Goal: Task Accomplishment & Management: Complete application form

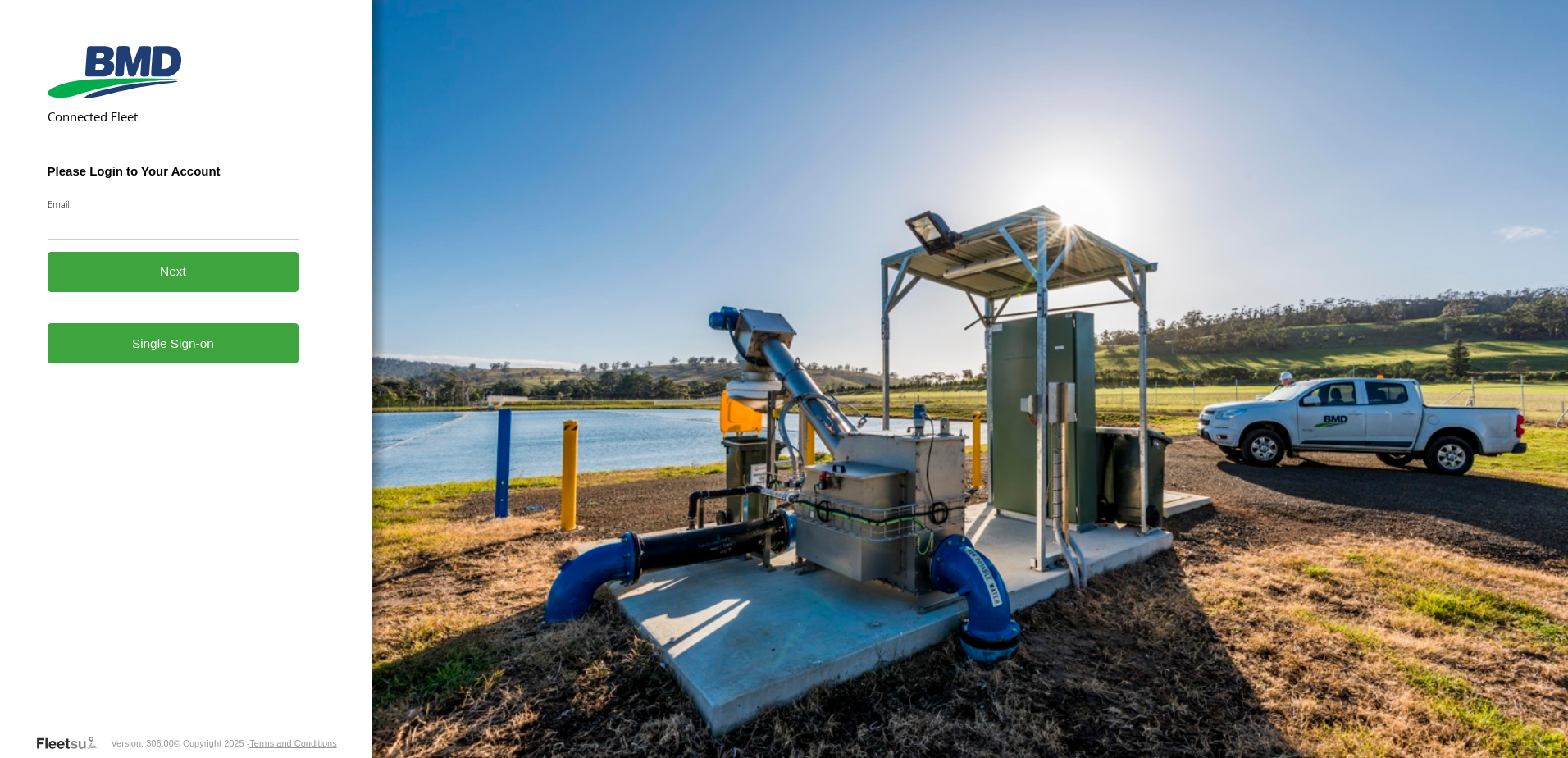
type input "**********"
click at [108, 341] on link "Single Sign-on" at bounding box center [173, 343] width 252 height 40
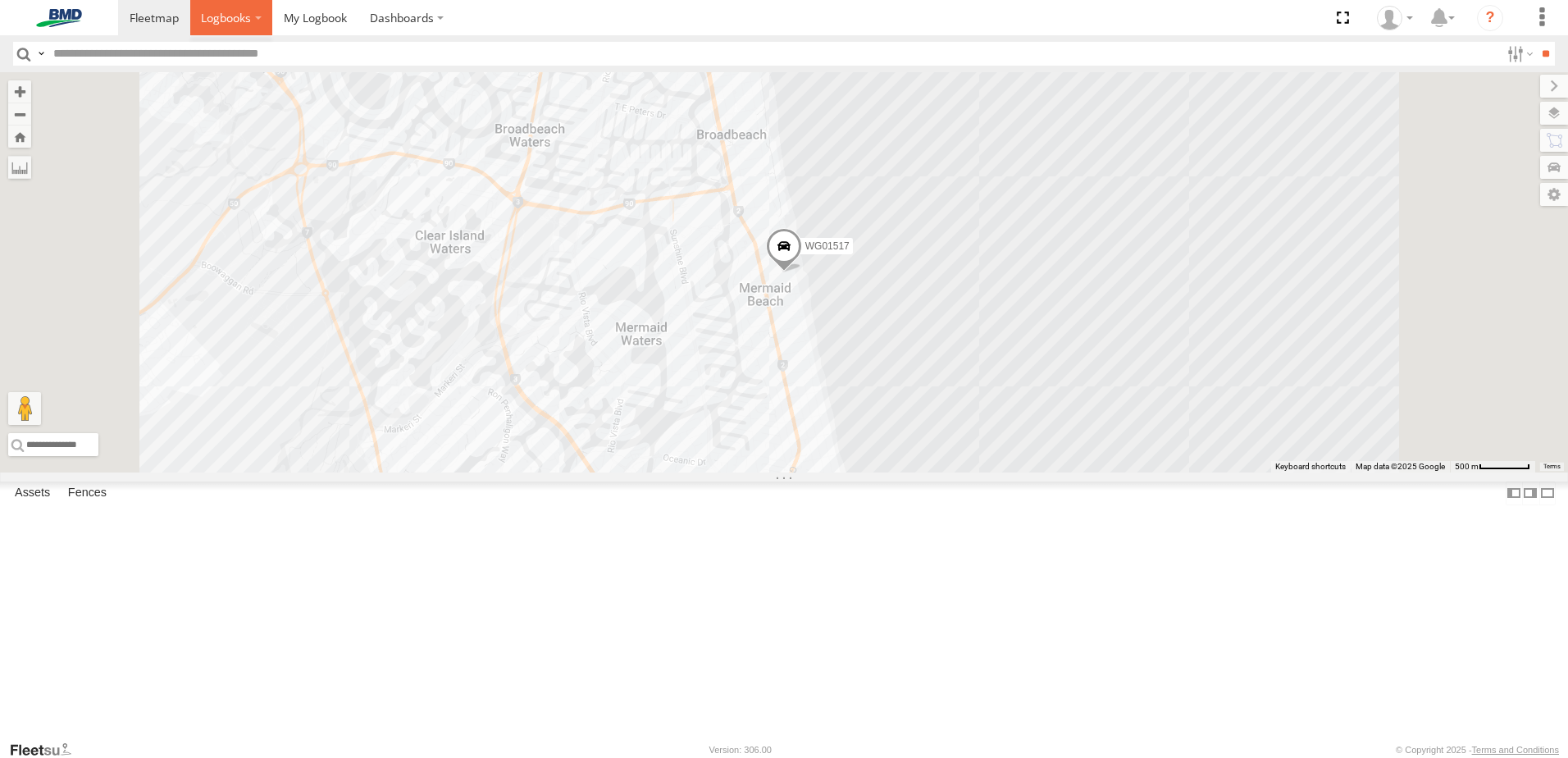
click at [215, 24] on span at bounding box center [226, 18] width 50 height 15
click at [240, 20] on span at bounding box center [226, 18] width 50 height 15
click at [326, 16] on span at bounding box center [315, 18] width 63 height 15
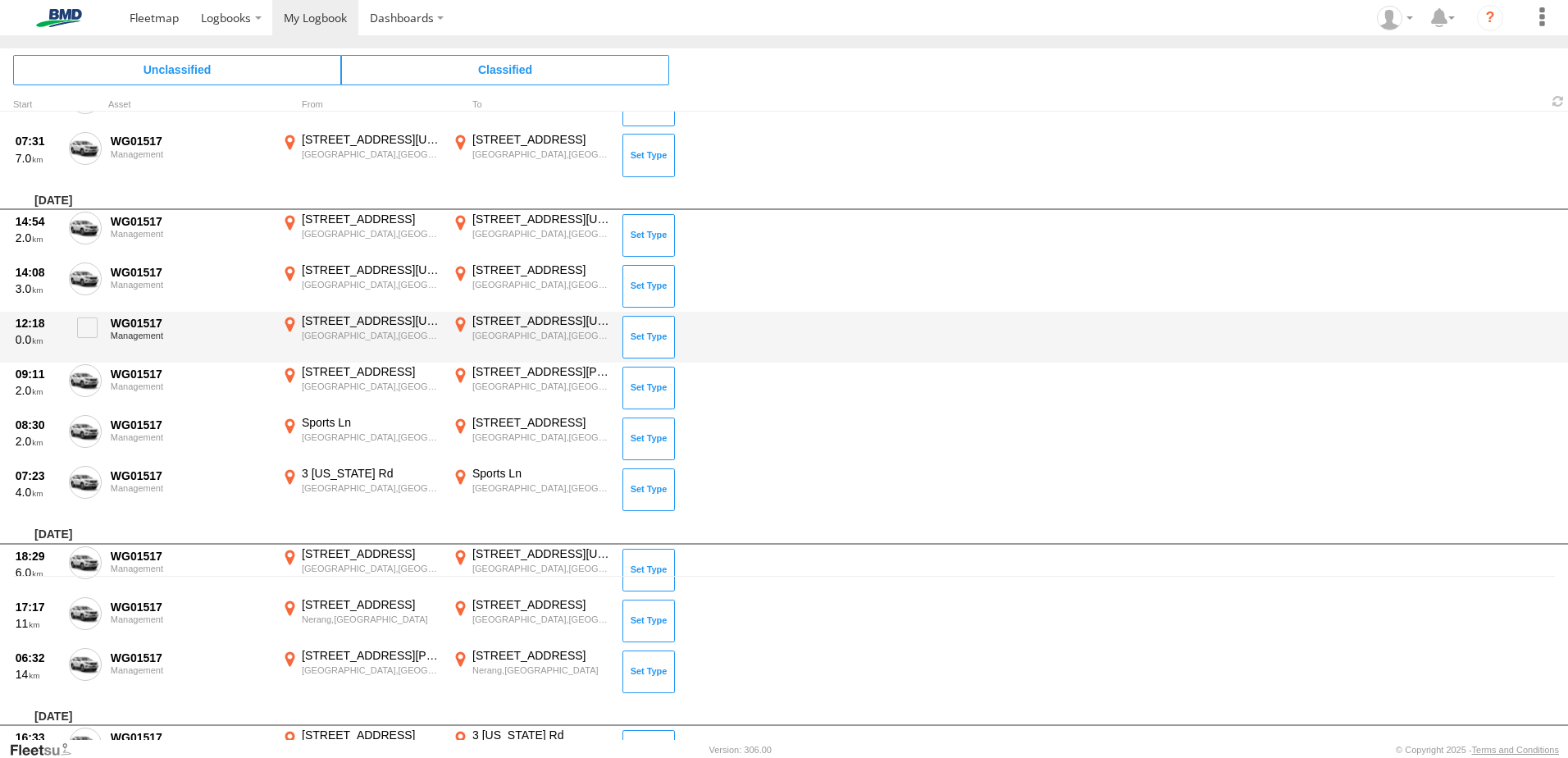
scroll to position [164, 0]
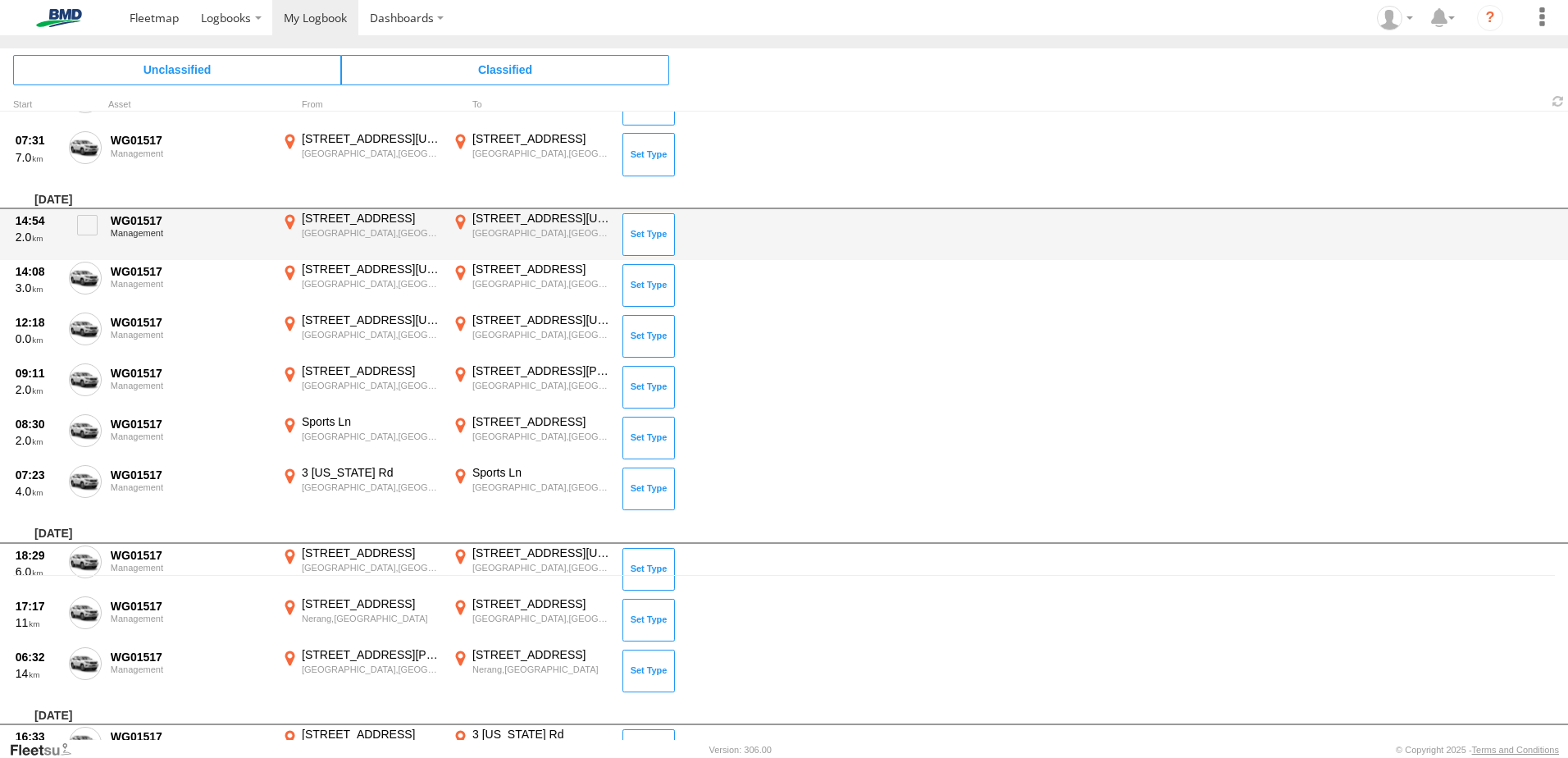
drag, startPoint x: 85, startPoint y: 233, endPoint x: 98, endPoint y: 296, distance: 64.3
click at [85, 242] on label at bounding box center [85, 229] width 33 height 37
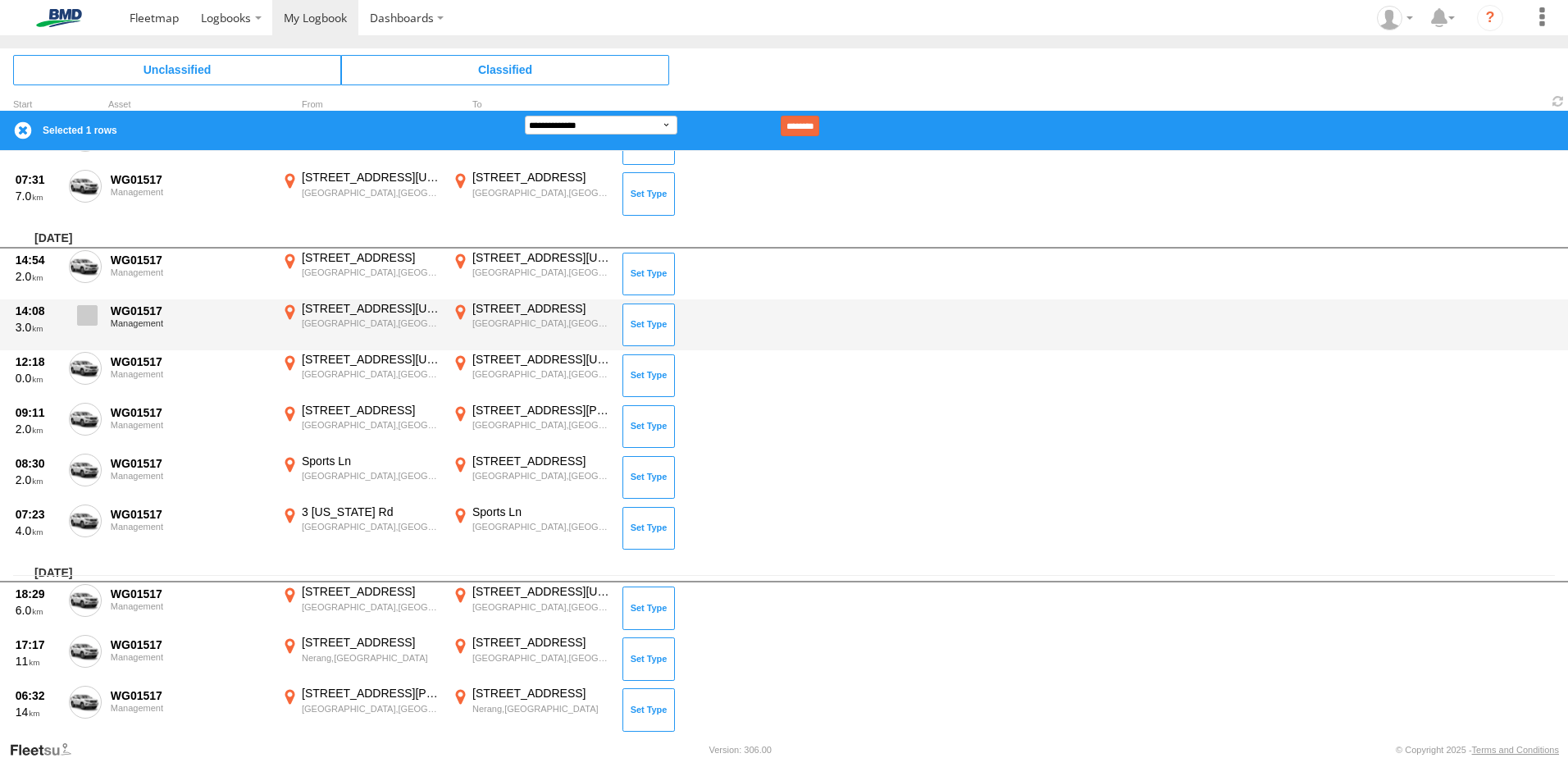
click at [98, 306] on label at bounding box center [85, 320] width 33 height 37
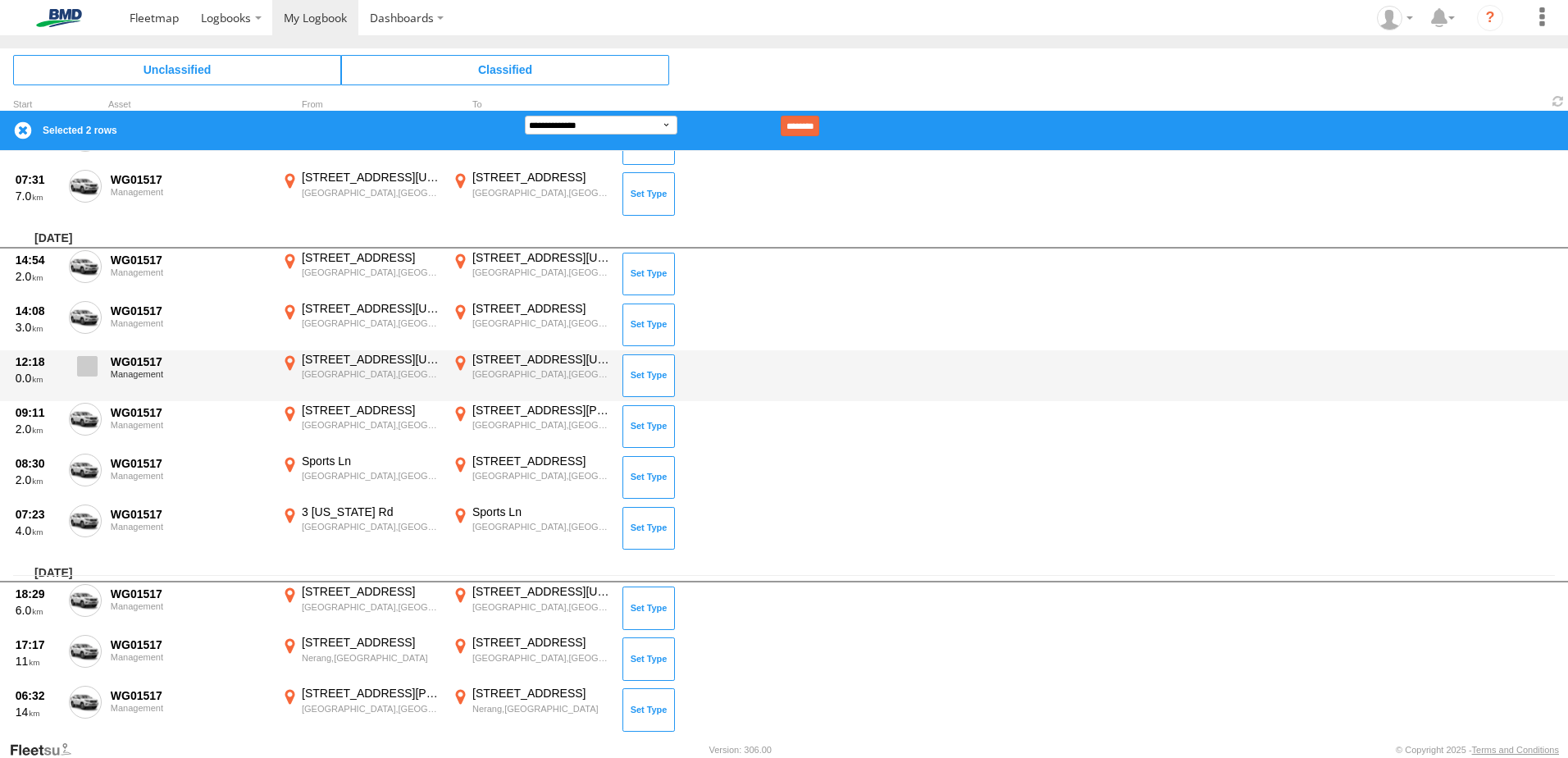
drag, startPoint x: 94, startPoint y: 362, endPoint x: 90, endPoint y: 371, distance: 9.8
click at [93, 363] on span at bounding box center [87, 366] width 20 height 20
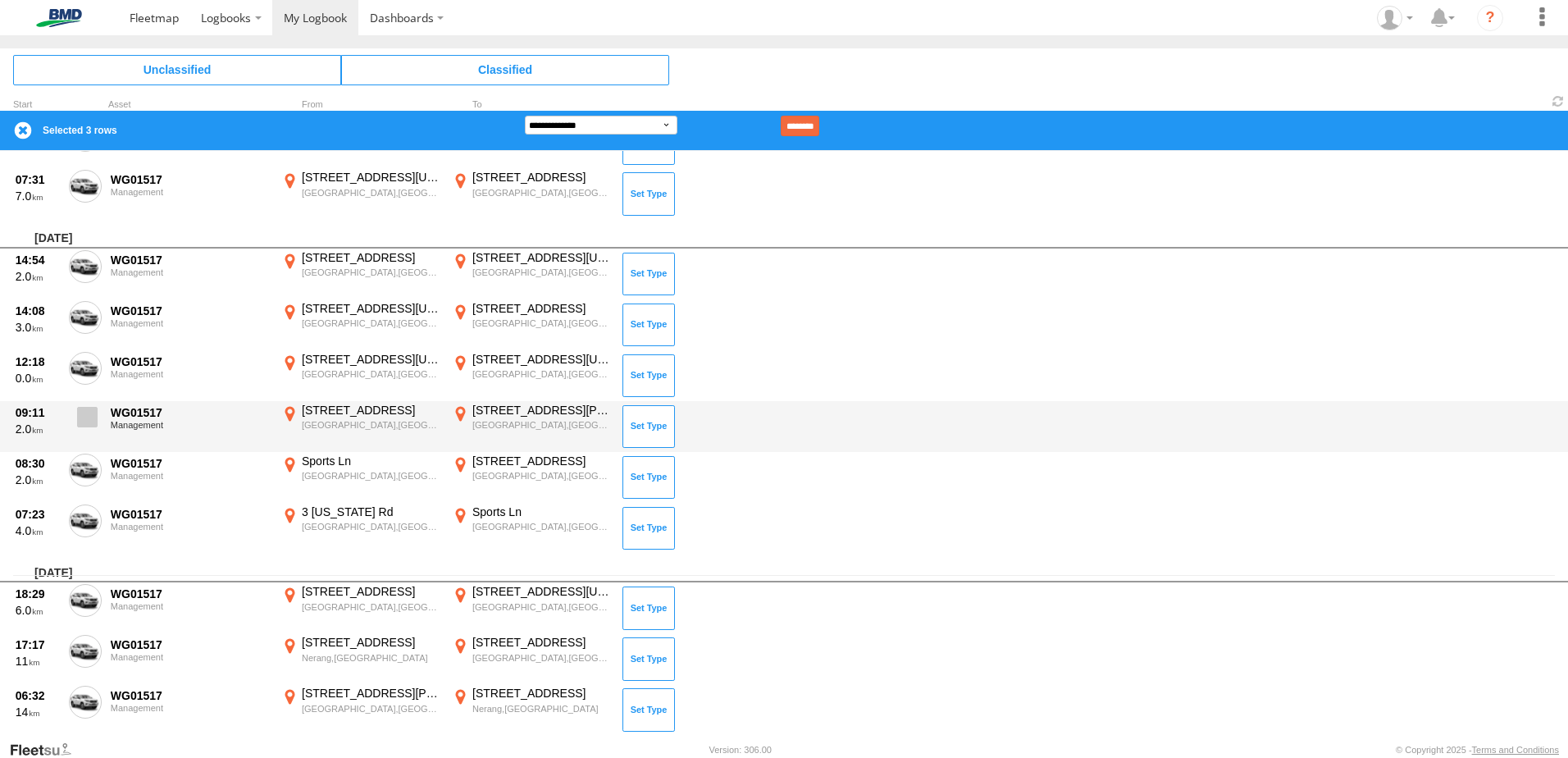
drag, startPoint x: 87, startPoint y: 405, endPoint x: 90, endPoint y: 450, distance: 45.1
click at [87, 406] on label at bounding box center [85, 421] width 33 height 37
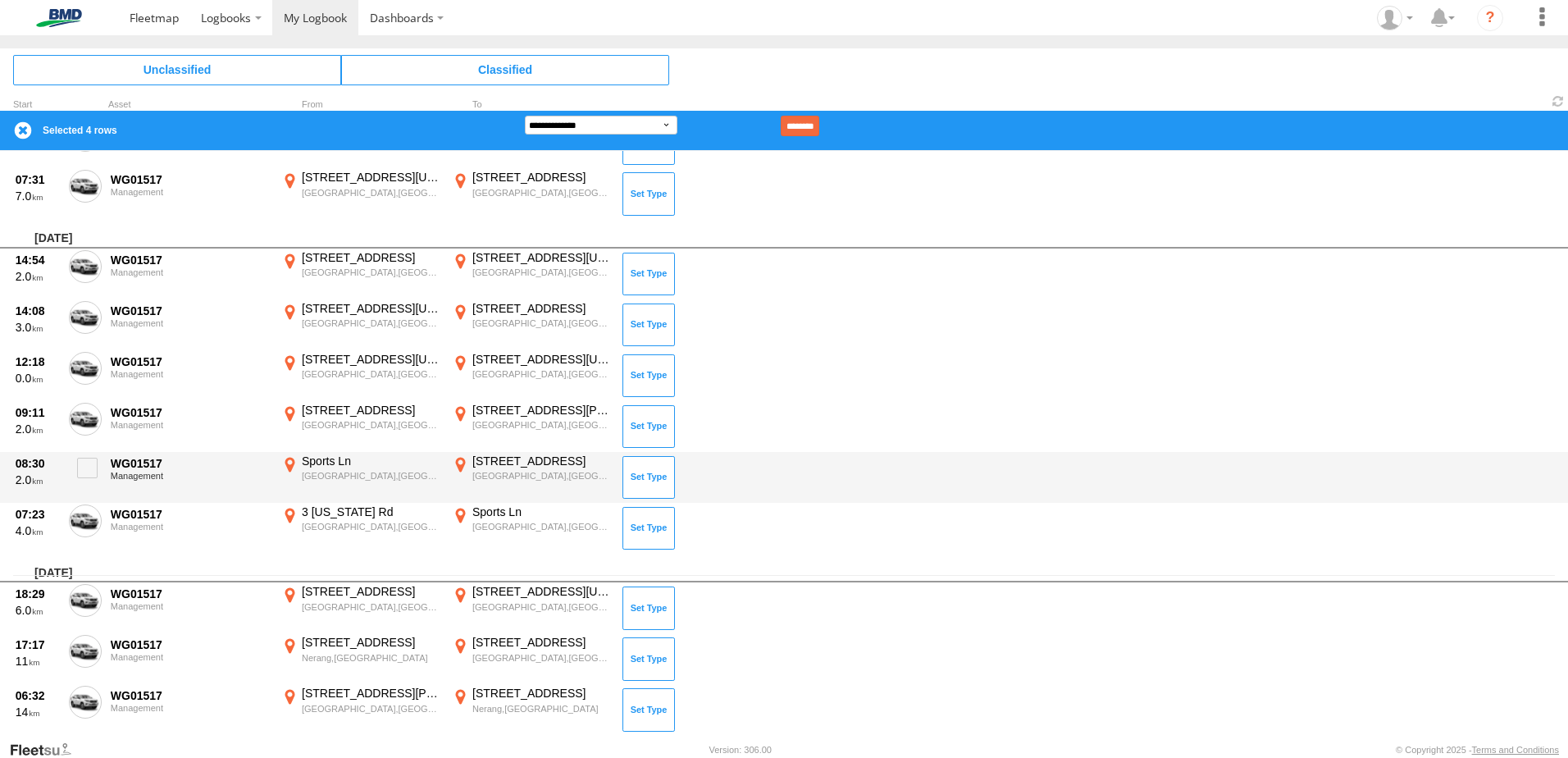
click at [90, 452] on div "08:30 2.0 WG01517 Management Sports Ln Miami,QLD -28.06167 153.42909 [STREET_AD…" at bounding box center [784, 477] width 1568 height 51
click at [78, 472] on span at bounding box center [87, 468] width 20 height 20
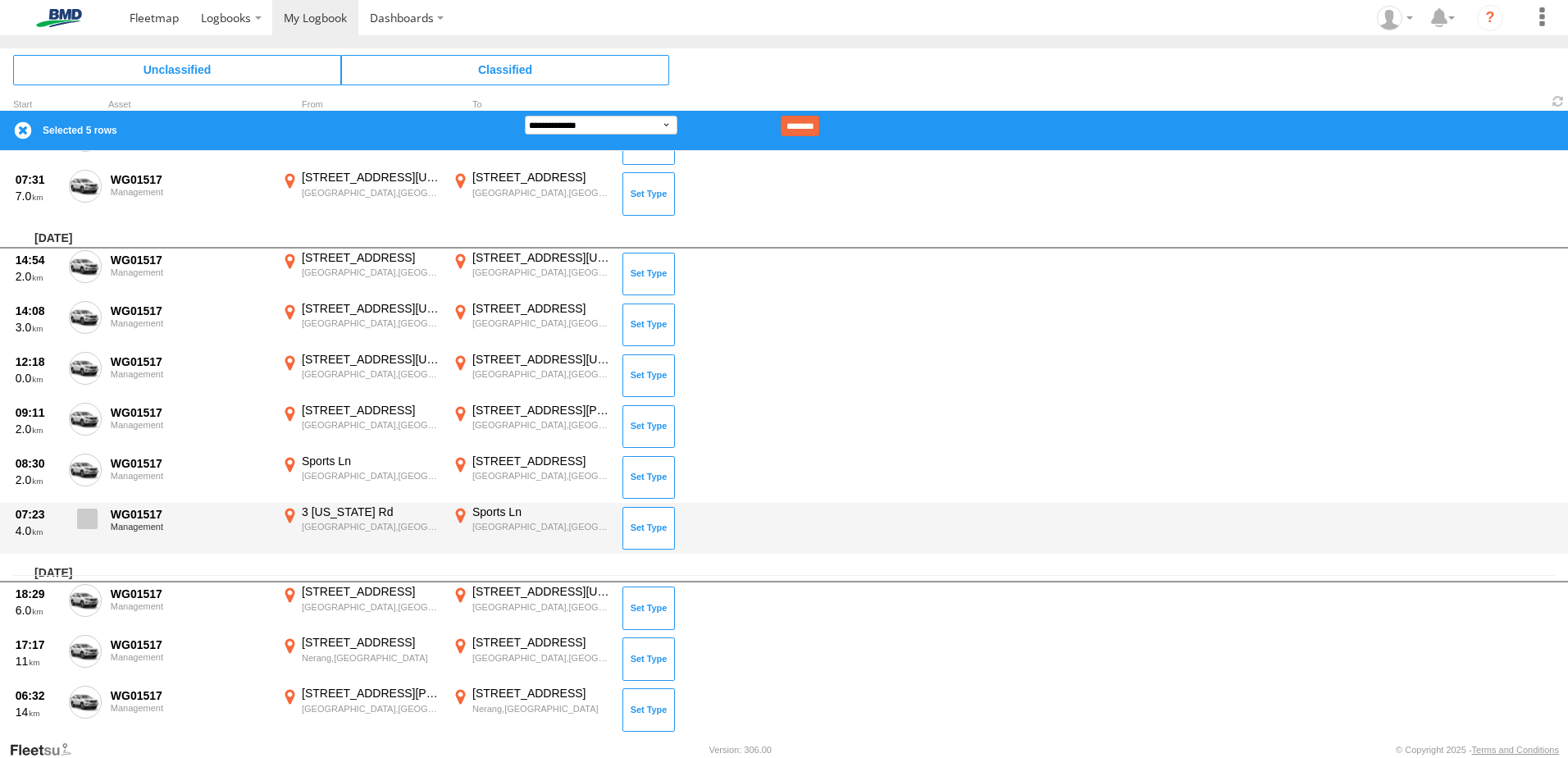
click at [79, 522] on span at bounding box center [87, 519] width 20 height 20
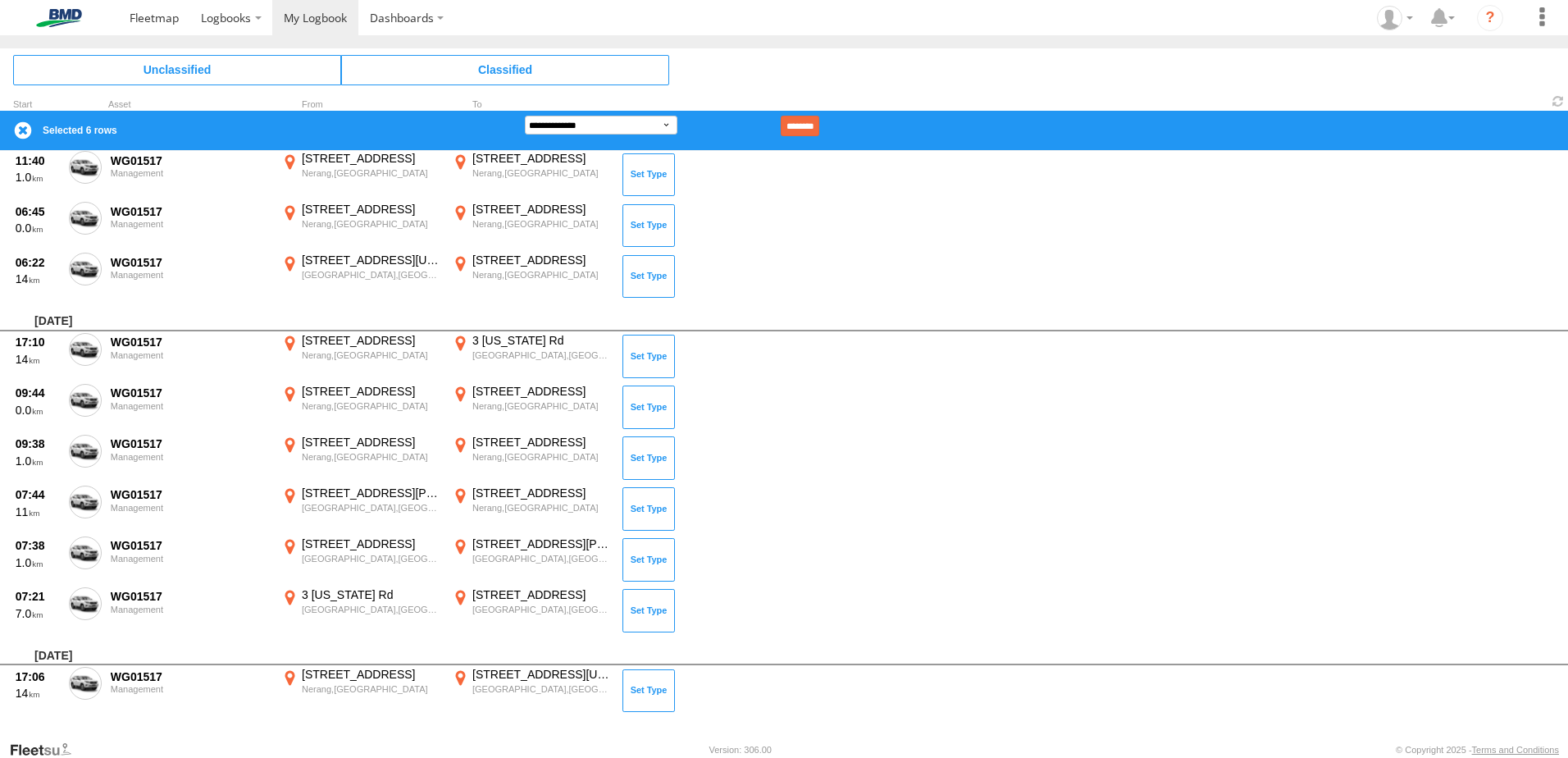
scroll to position [833, 0]
drag, startPoint x: 603, startPoint y: 121, endPoint x: 602, endPoint y: 133, distance: 12.0
click at [603, 121] on select "**********" at bounding box center [601, 125] width 153 height 19
click at [525, 115] on select "**********" at bounding box center [601, 125] width 153 height 19
drag, startPoint x: 832, startPoint y: 118, endPoint x: 805, endPoint y: 134, distance: 31.4
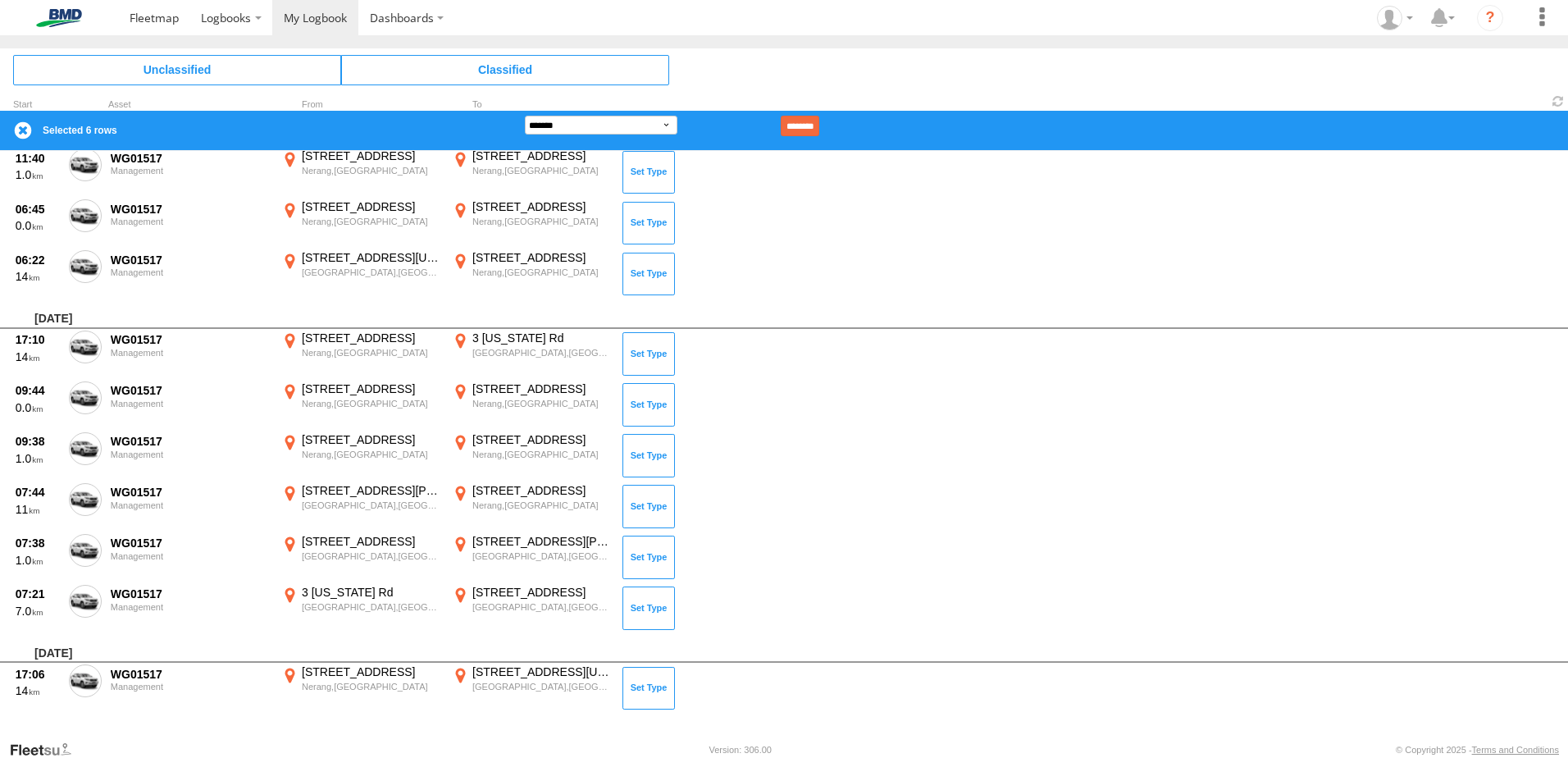
click at [819, 118] on input "********" at bounding box center [800, 126] width 38 height 20
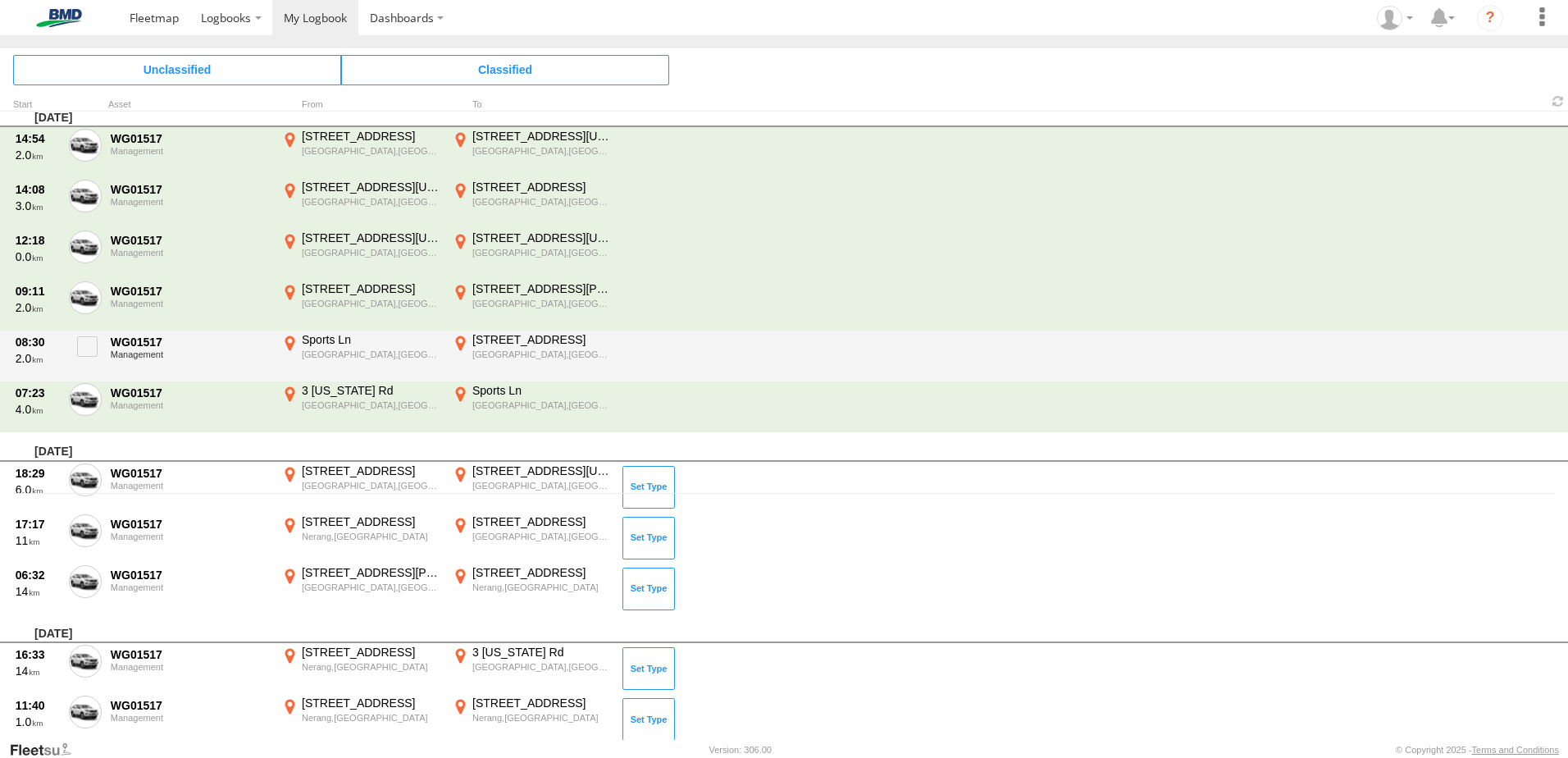
scroll to position [164, 0]
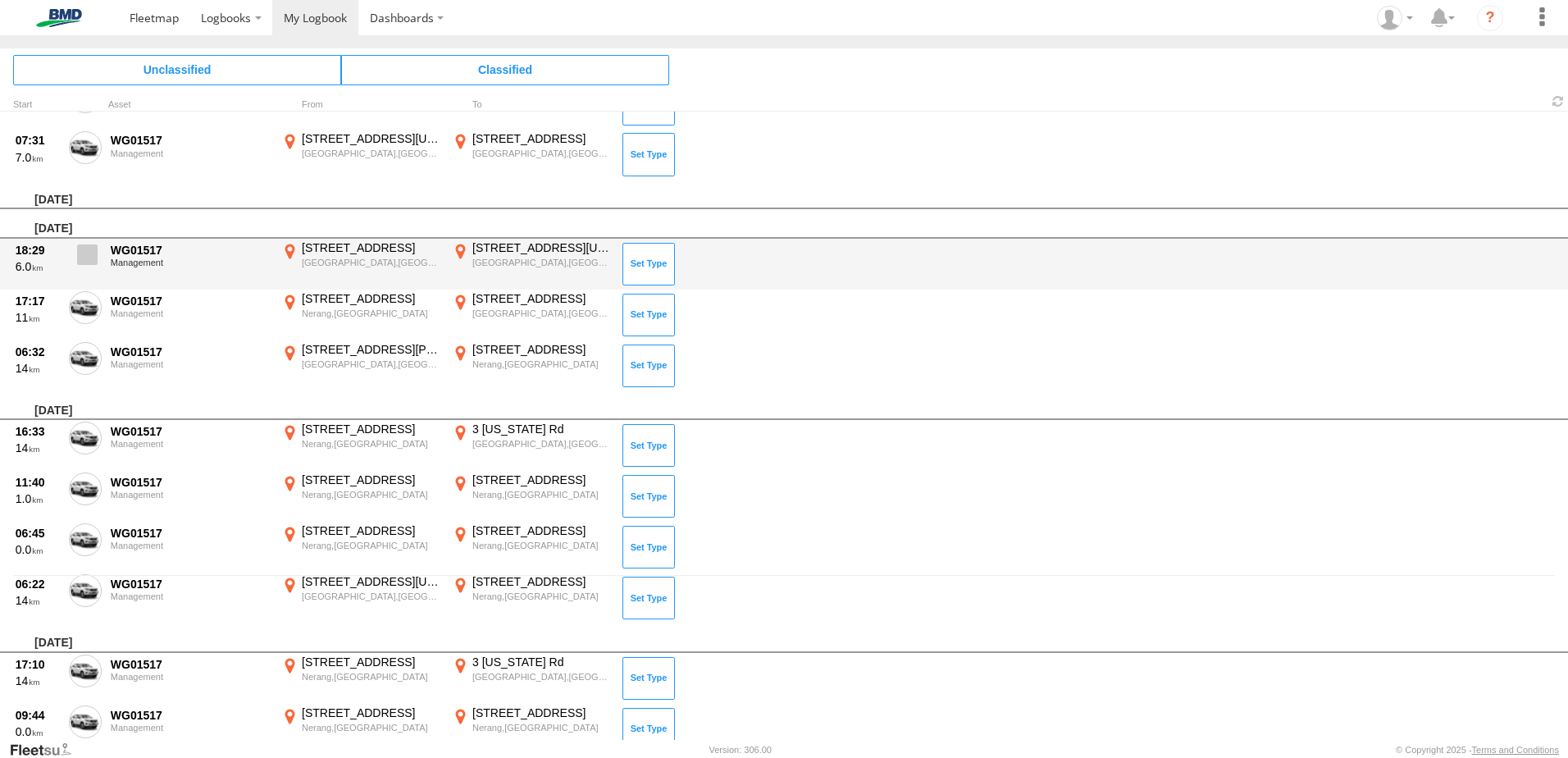
drag, startPoint x: 89, startPoint y: 267, endPoint x: 85, endPoint y: 280, distance: 13.6
click at [87, 272] on label at bounding box center [85, 259] width 33 height 37
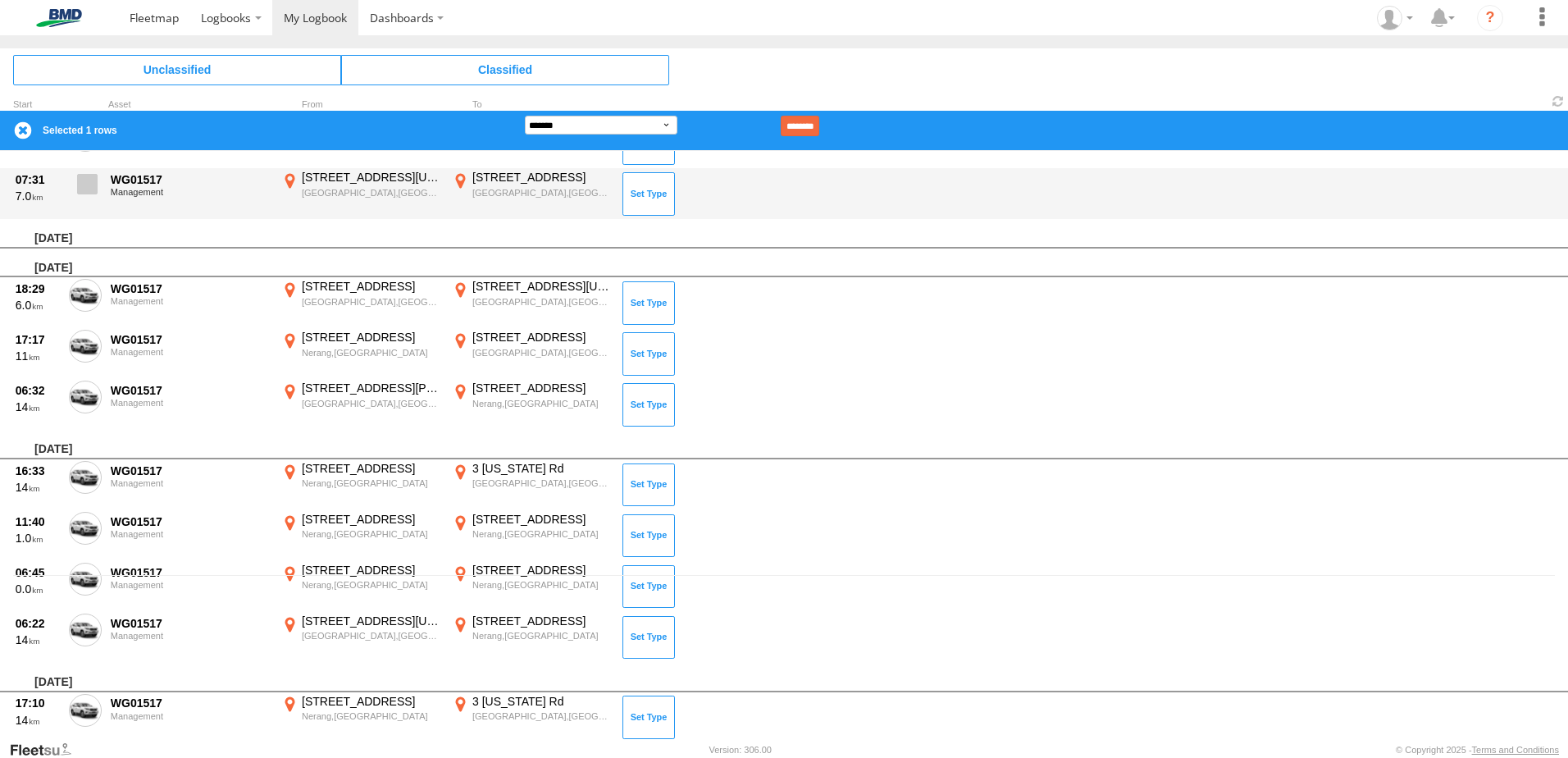
click at [87, 188] on span at bounding box center [87, 184] width 20 height 20
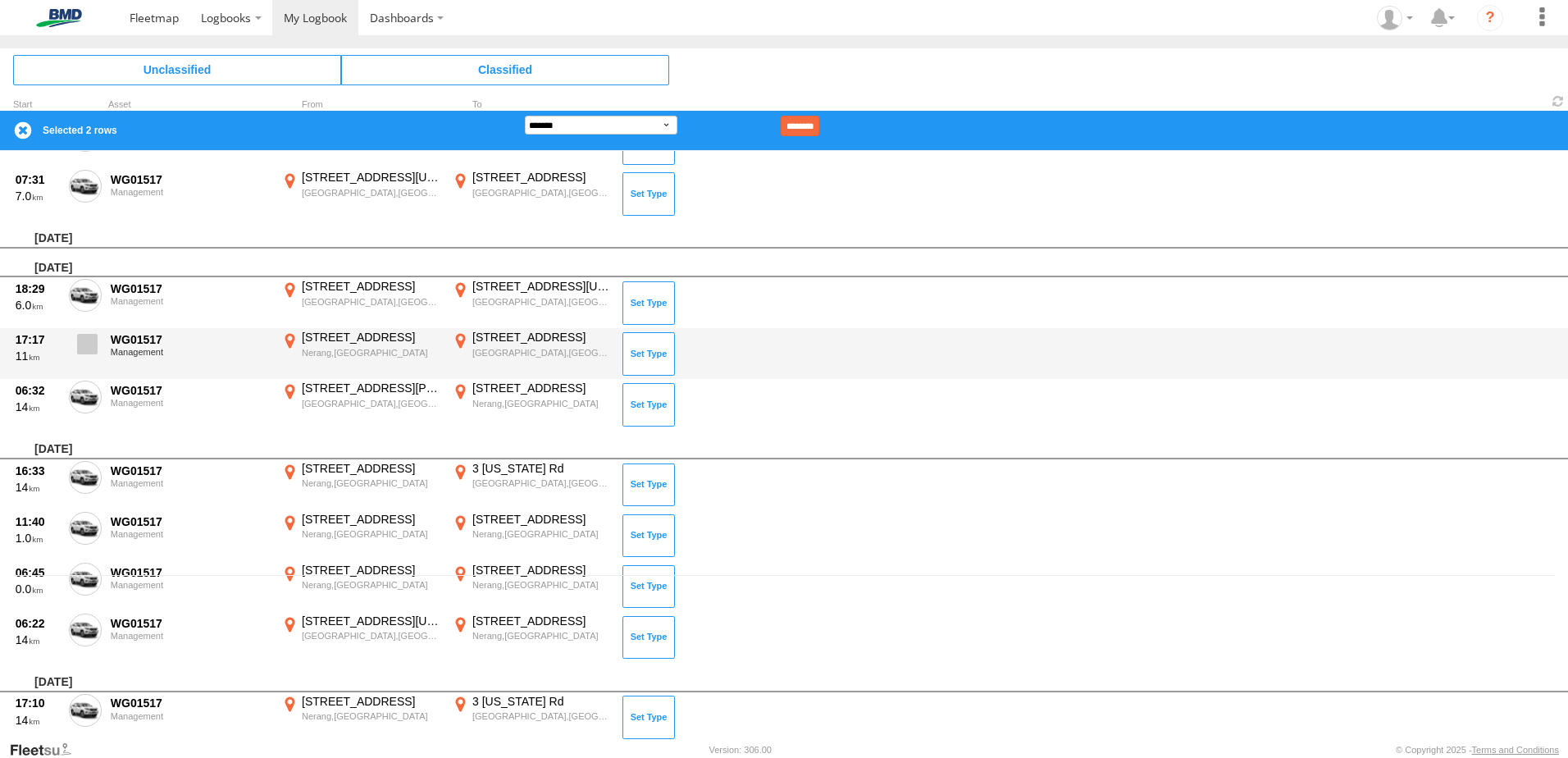
click at [84, 331] on label at bounding box center [85, 348] width 33 height 37
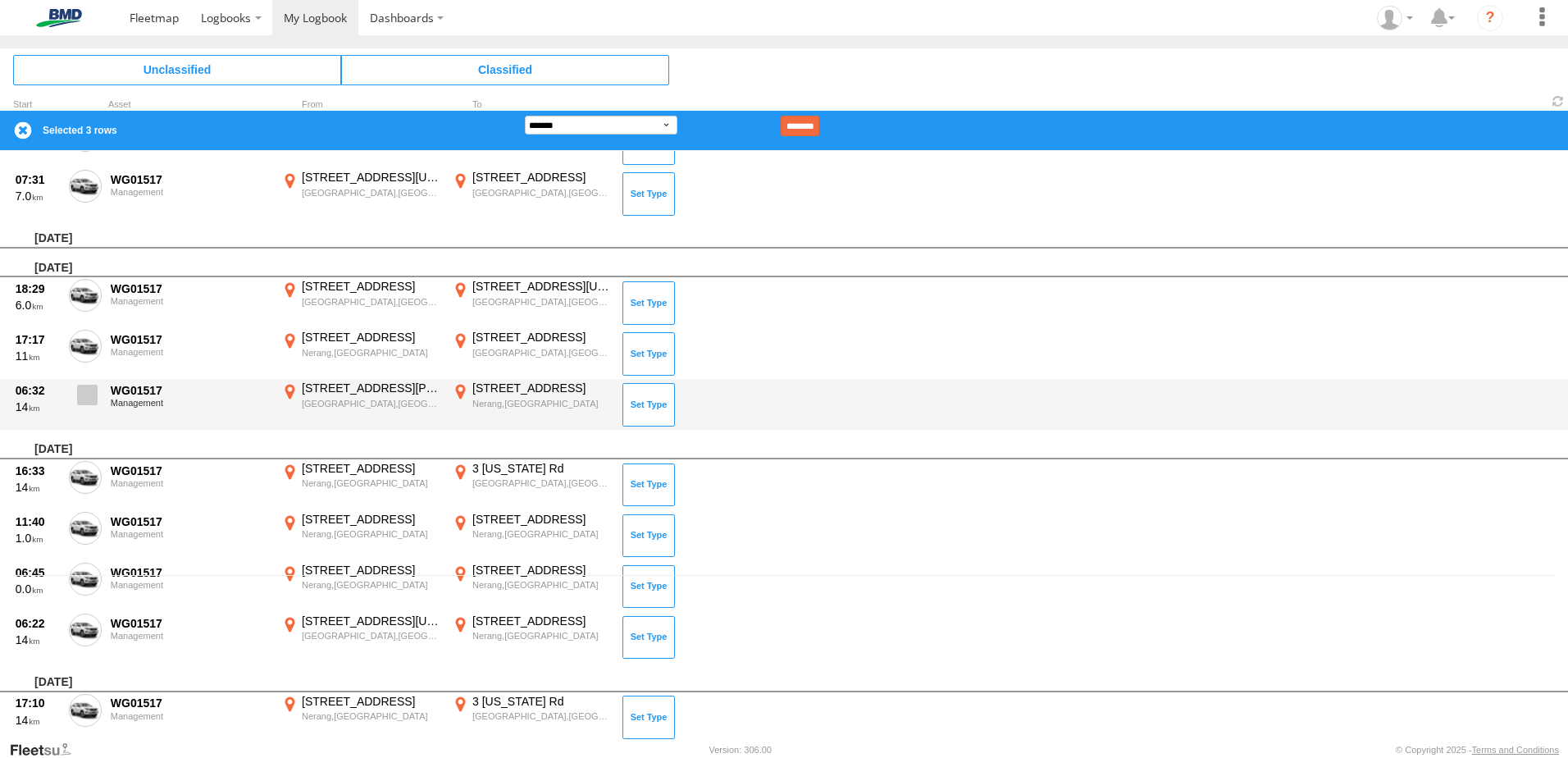
click at [81, 401] on span at bounding box center [87, 395] width 20 height 20
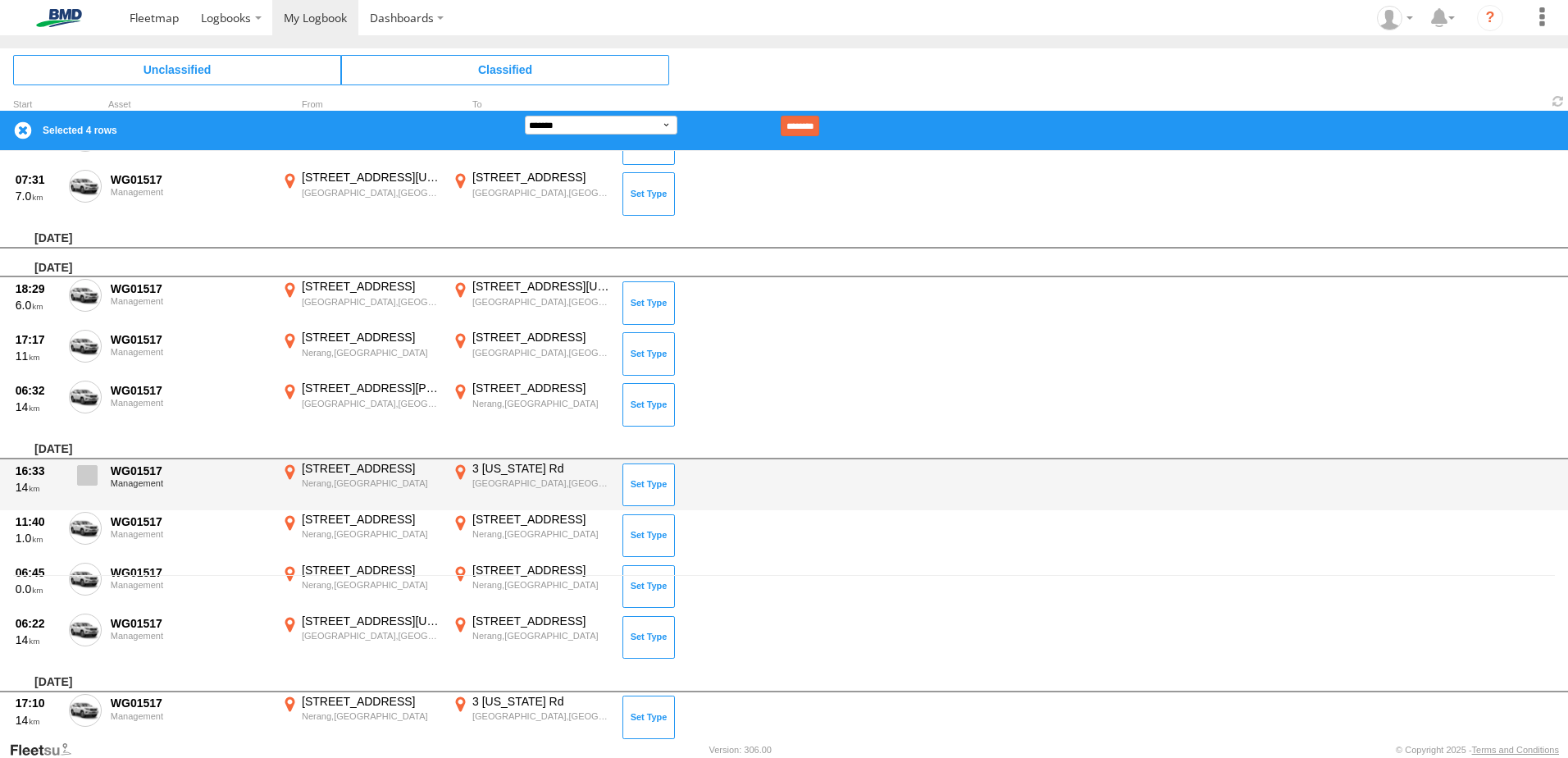
click at [80, 488] on label at bounding box center [85, 480] width 33 height 37
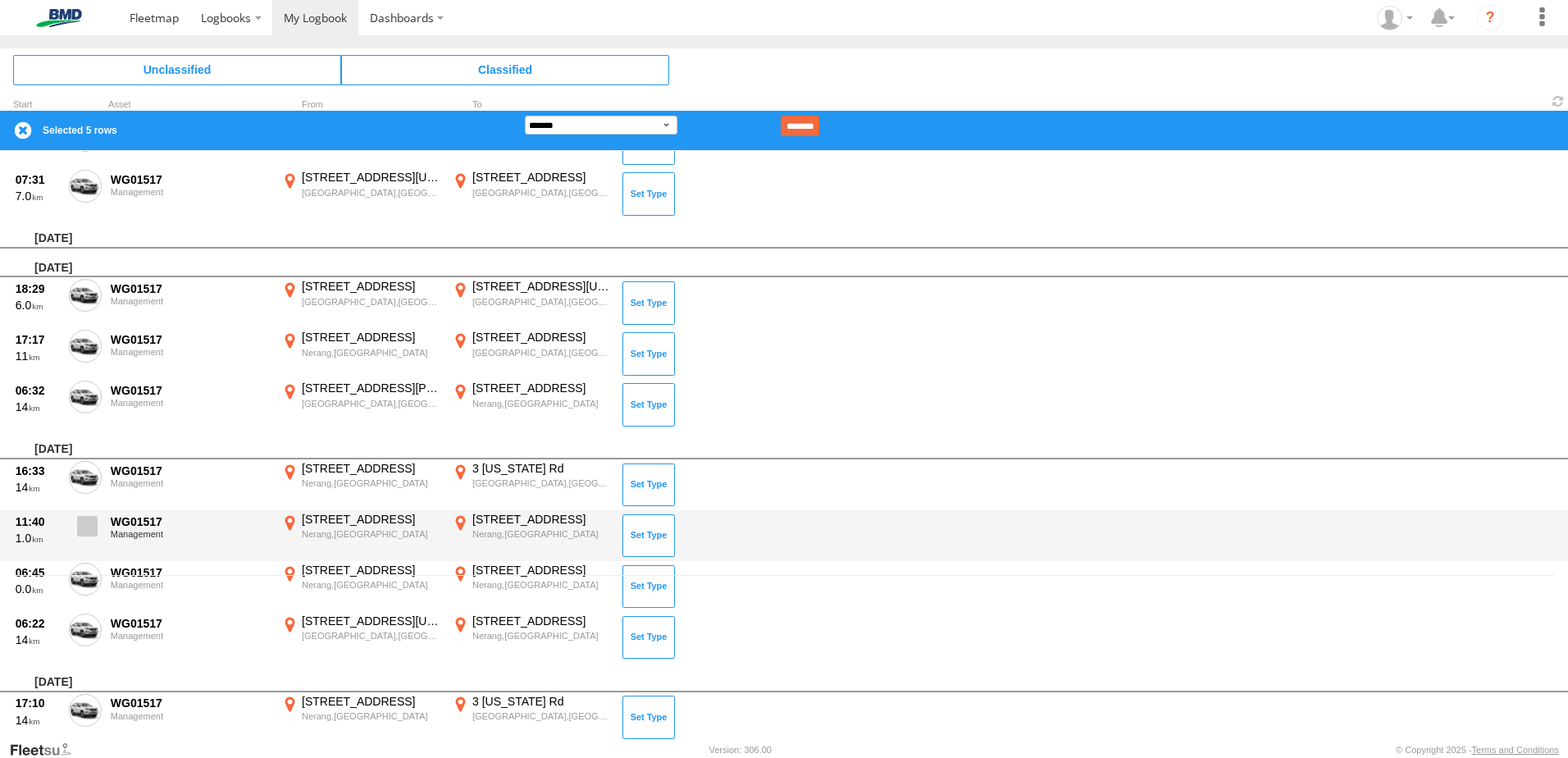
click at [80, 539] on label at bounding box center [85, 531] width 33 height 37
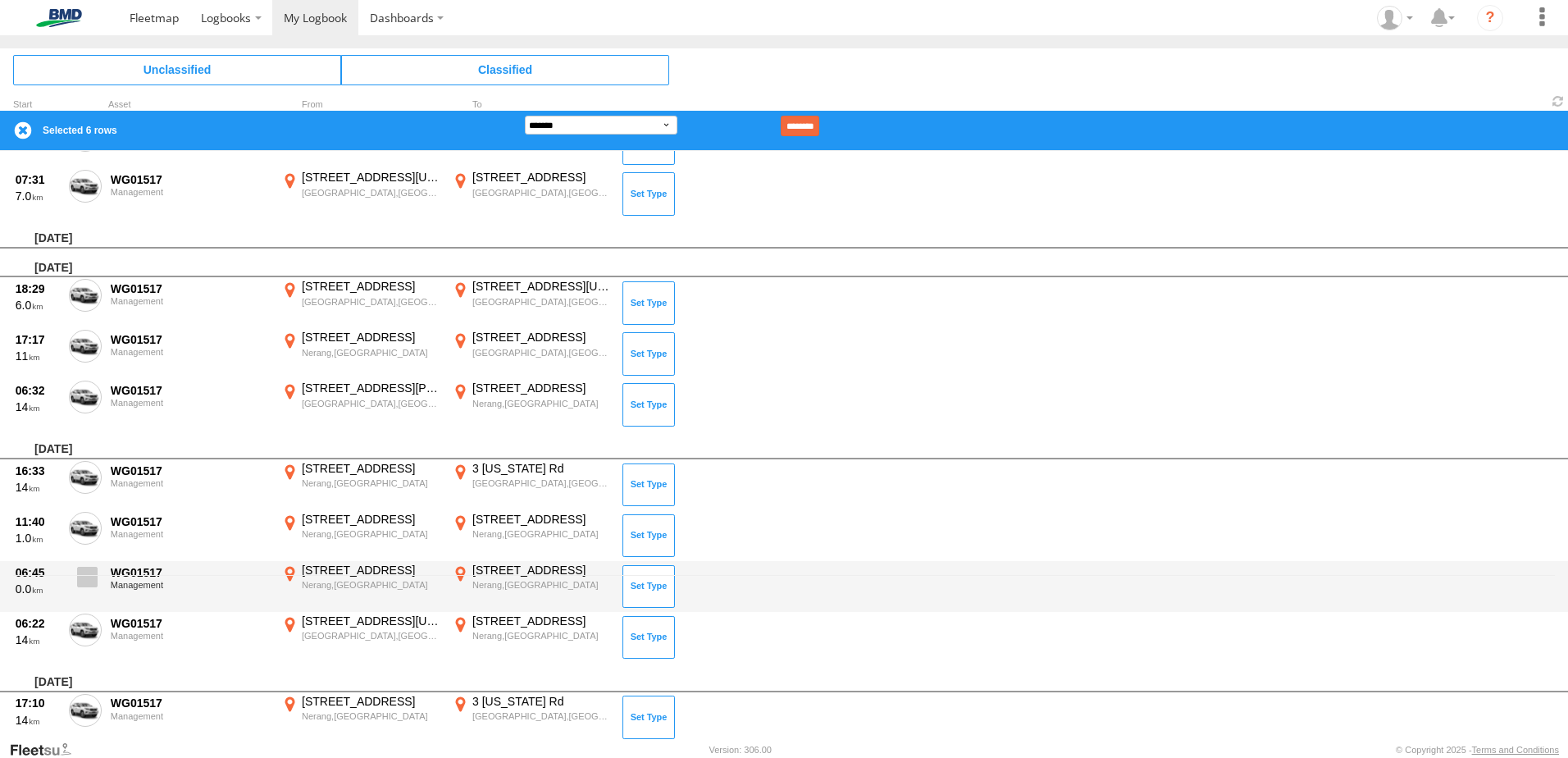
click at [95, 587] on span at bounding box center [87, 577] width 20 height 20
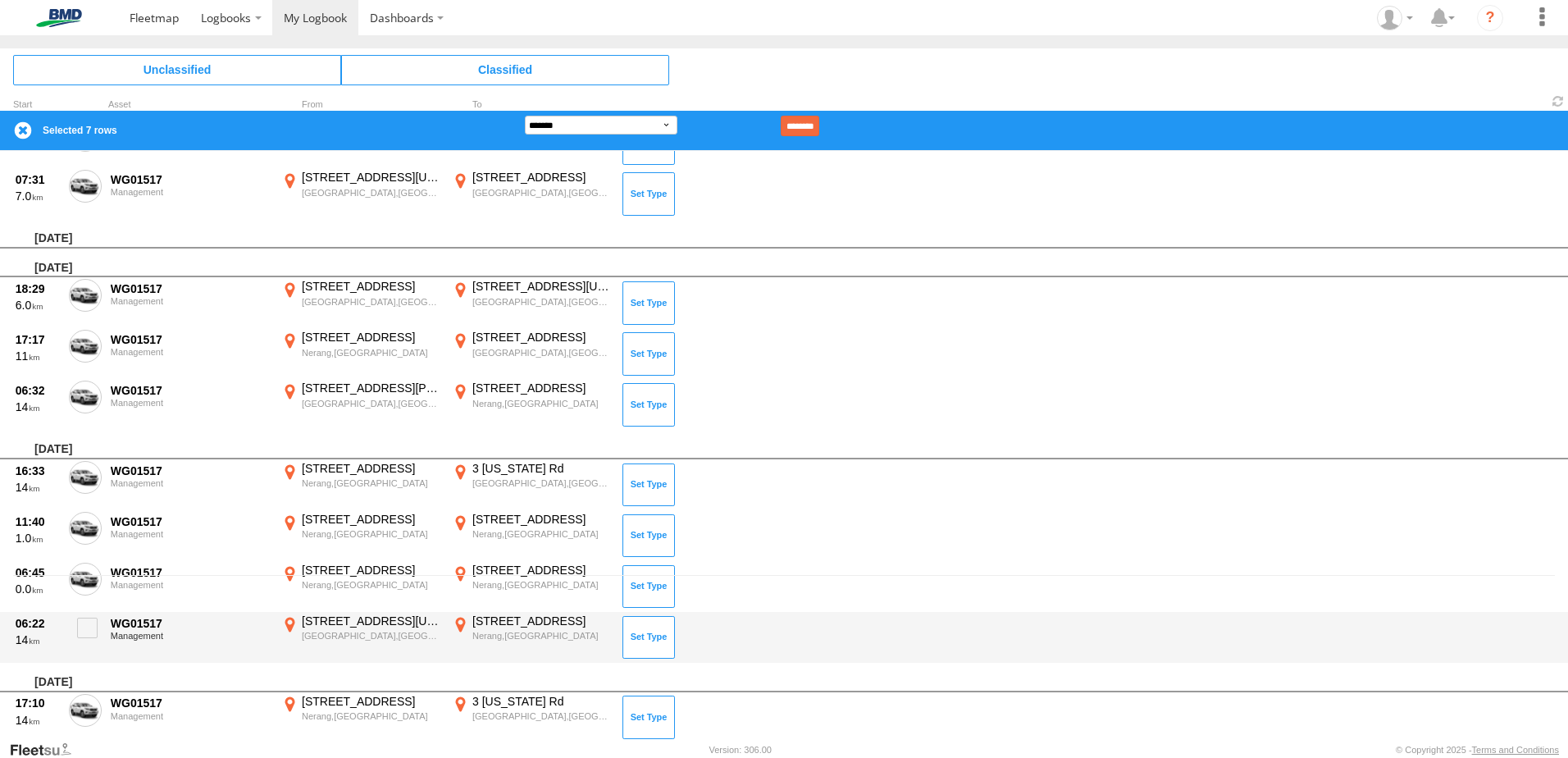
click at [76, 654] on div "06:22 14 WG01517 Management [STREET_ADDRESS][US_STATE] 153.43686 [STREET_ADDRES…" at bounding box center [784, 637] width 1568 height 51
click at [94, 627] on span at bounding box center [87, 627] width 20 height 20
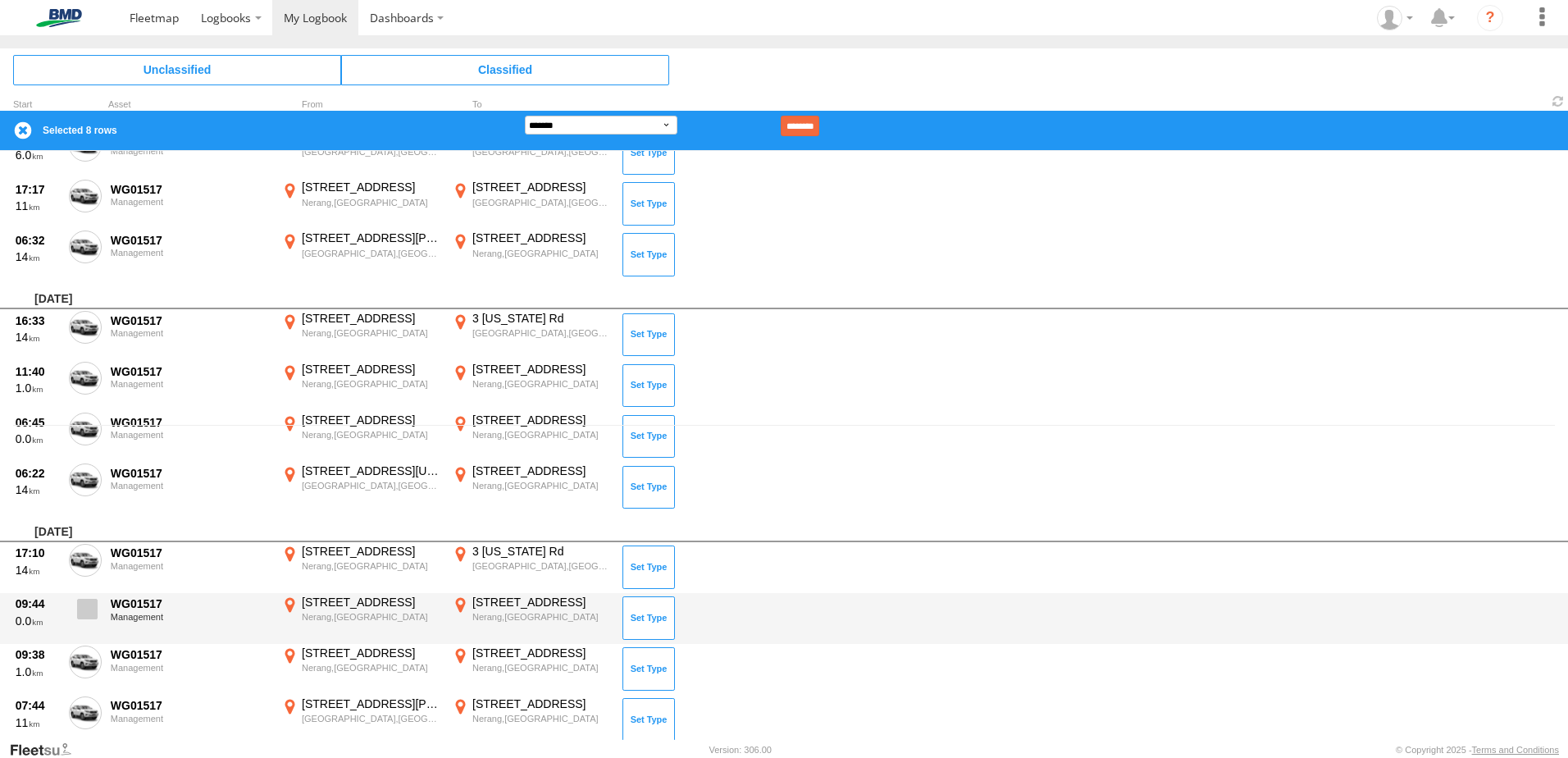
scroll to position [328, 0]
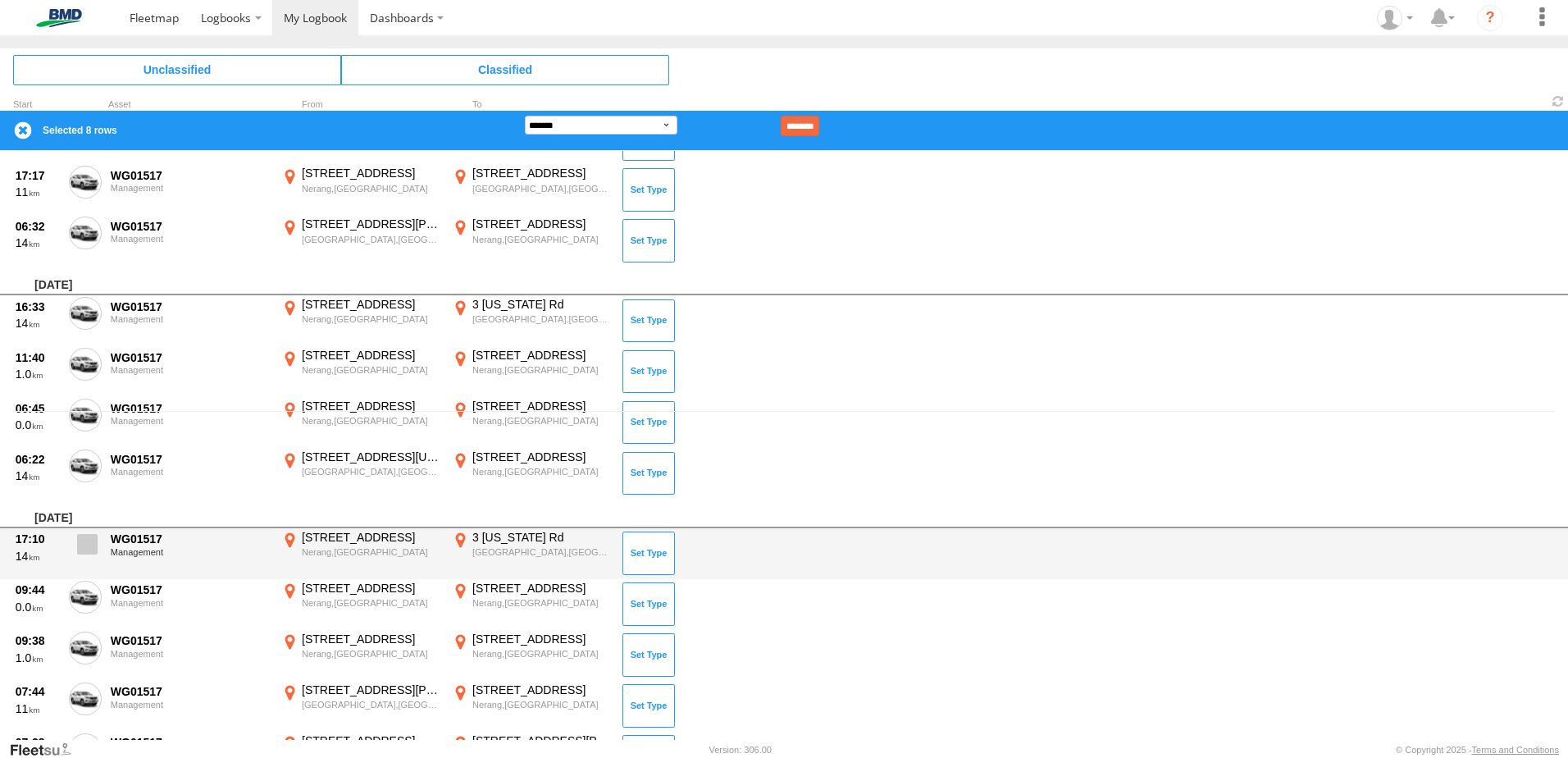
click at [76, 543] on label at bounding box center [85, 548] width 33 height 37
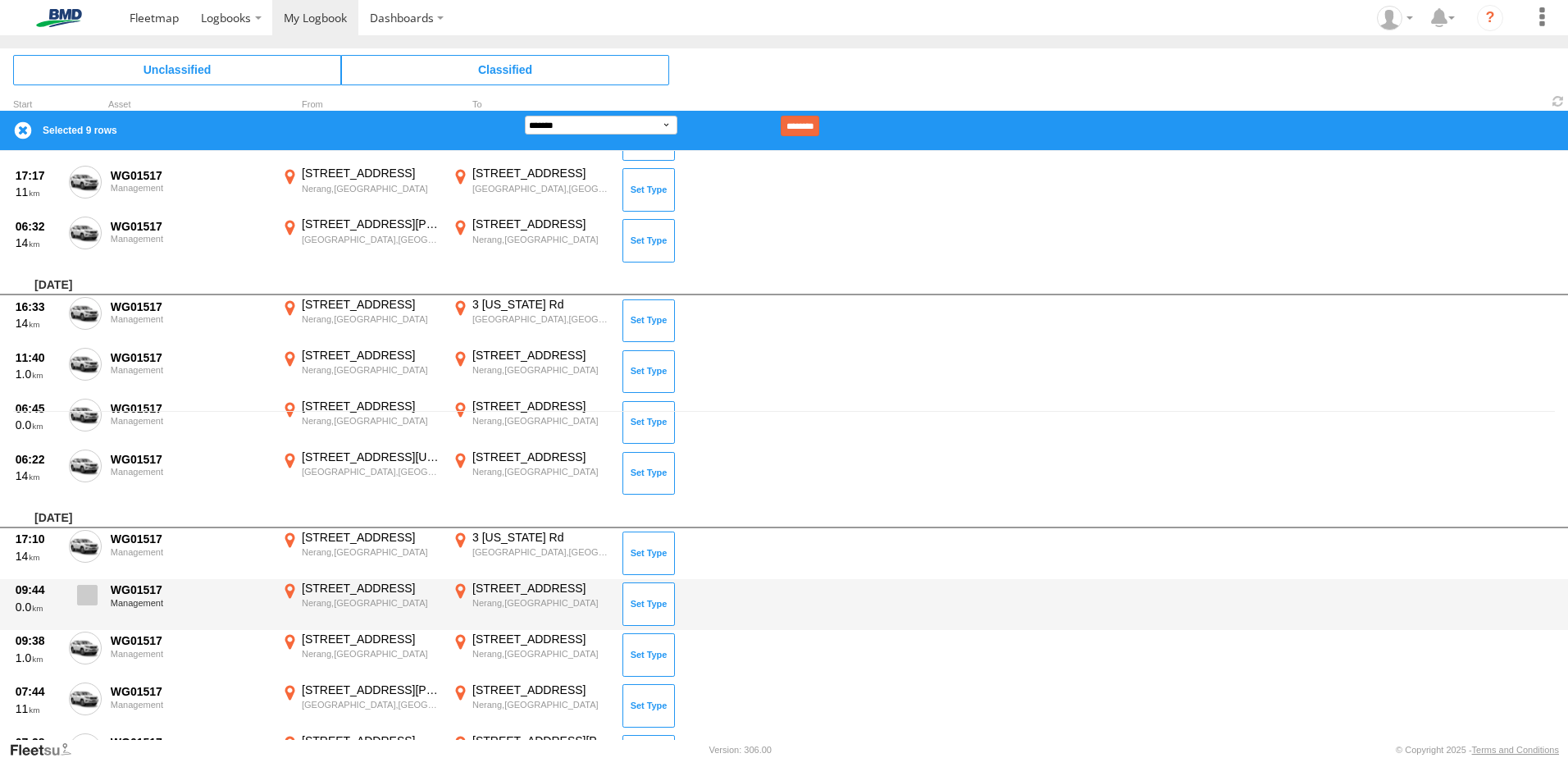
click at [77, 592] on span at bounding box center [87, 595] width 20 height 20
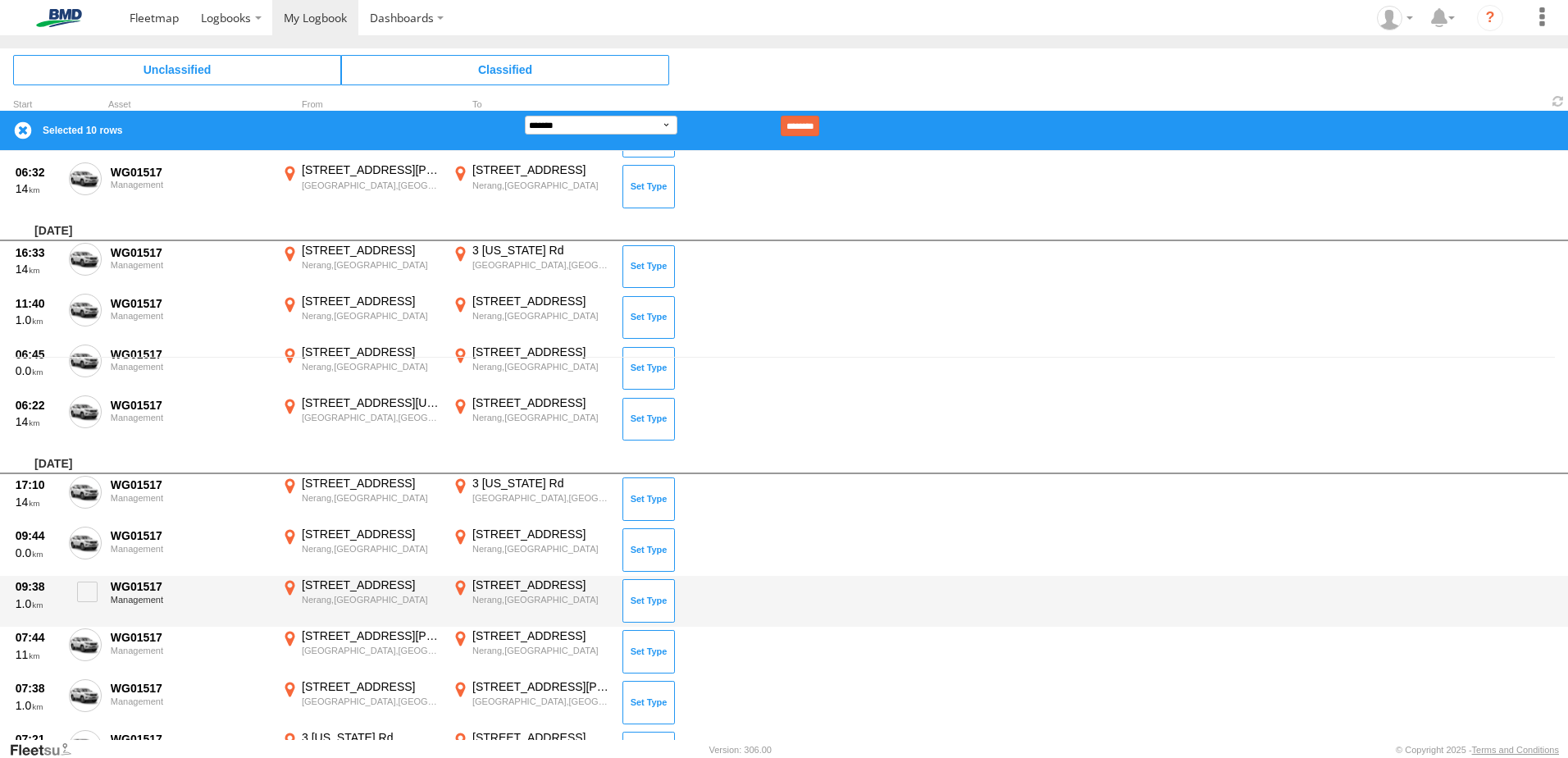
scroll to position [410, 0]
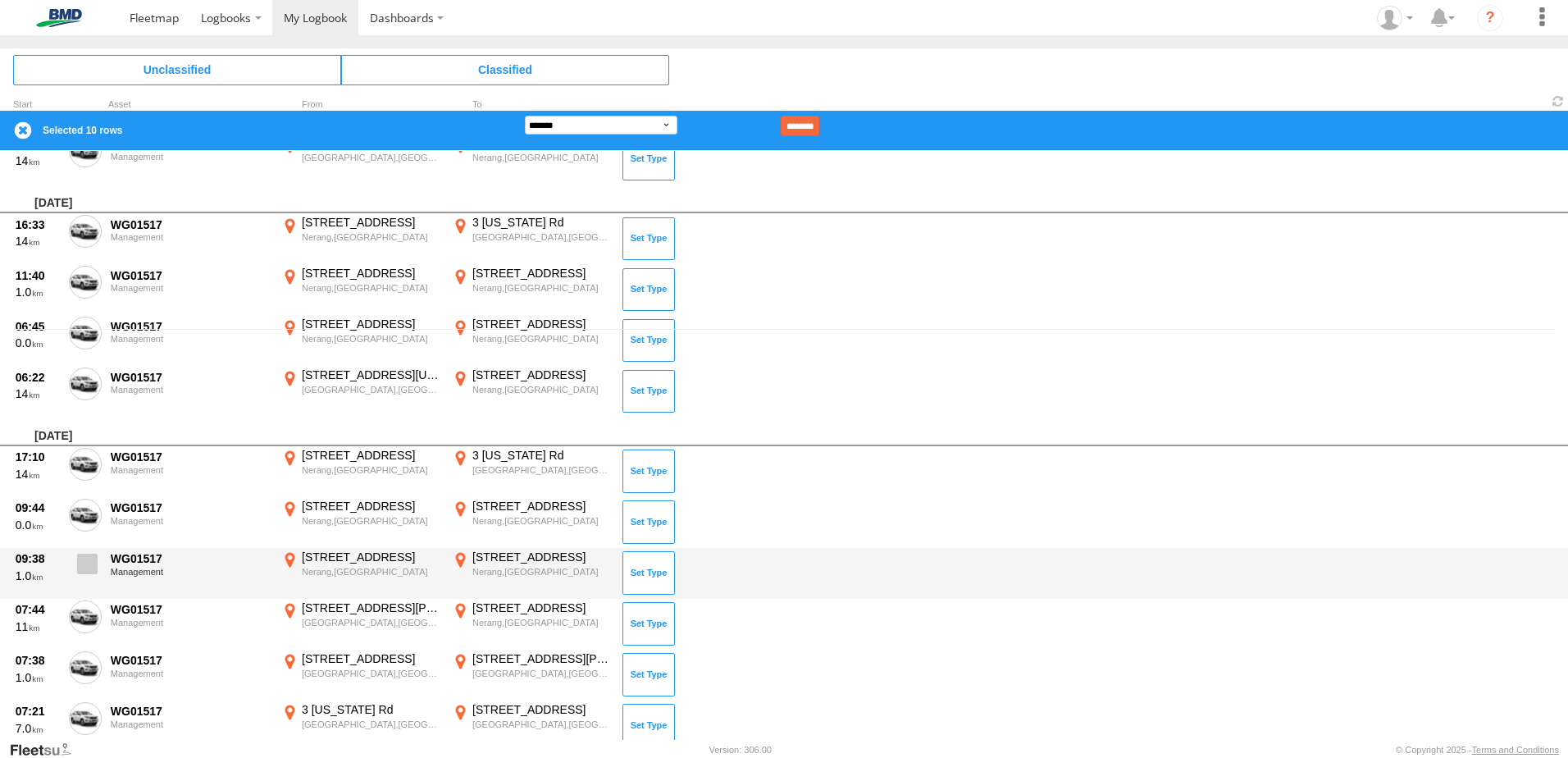
click at [89, 580] on label at bounding box center [85, 568] width 33 height 37
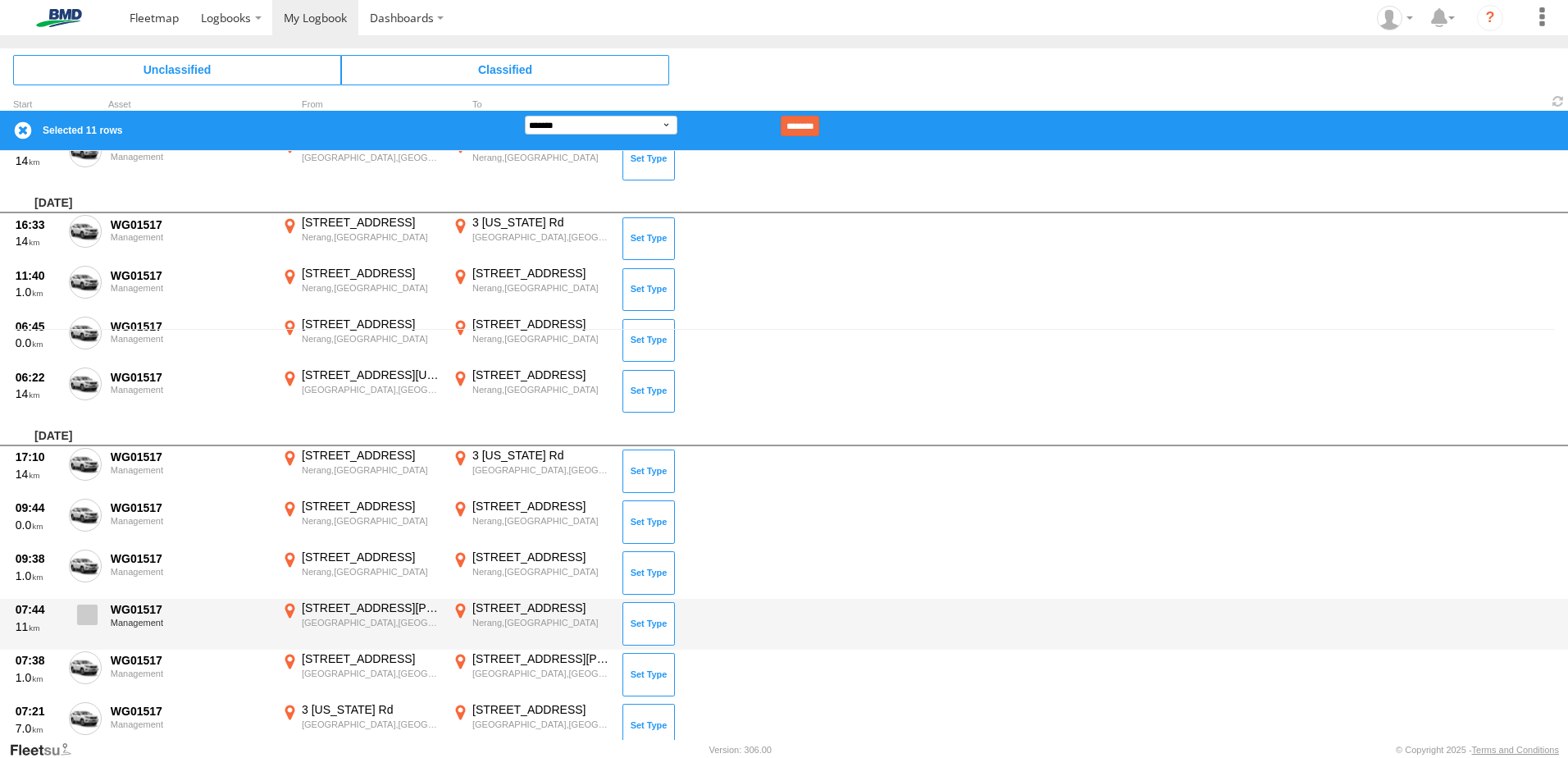
click at [87, 609] on span at bounding box center [87, 615] width 20 height 20
click at [81, 611] on span at bounding box center [87, 615] width 20 height 20
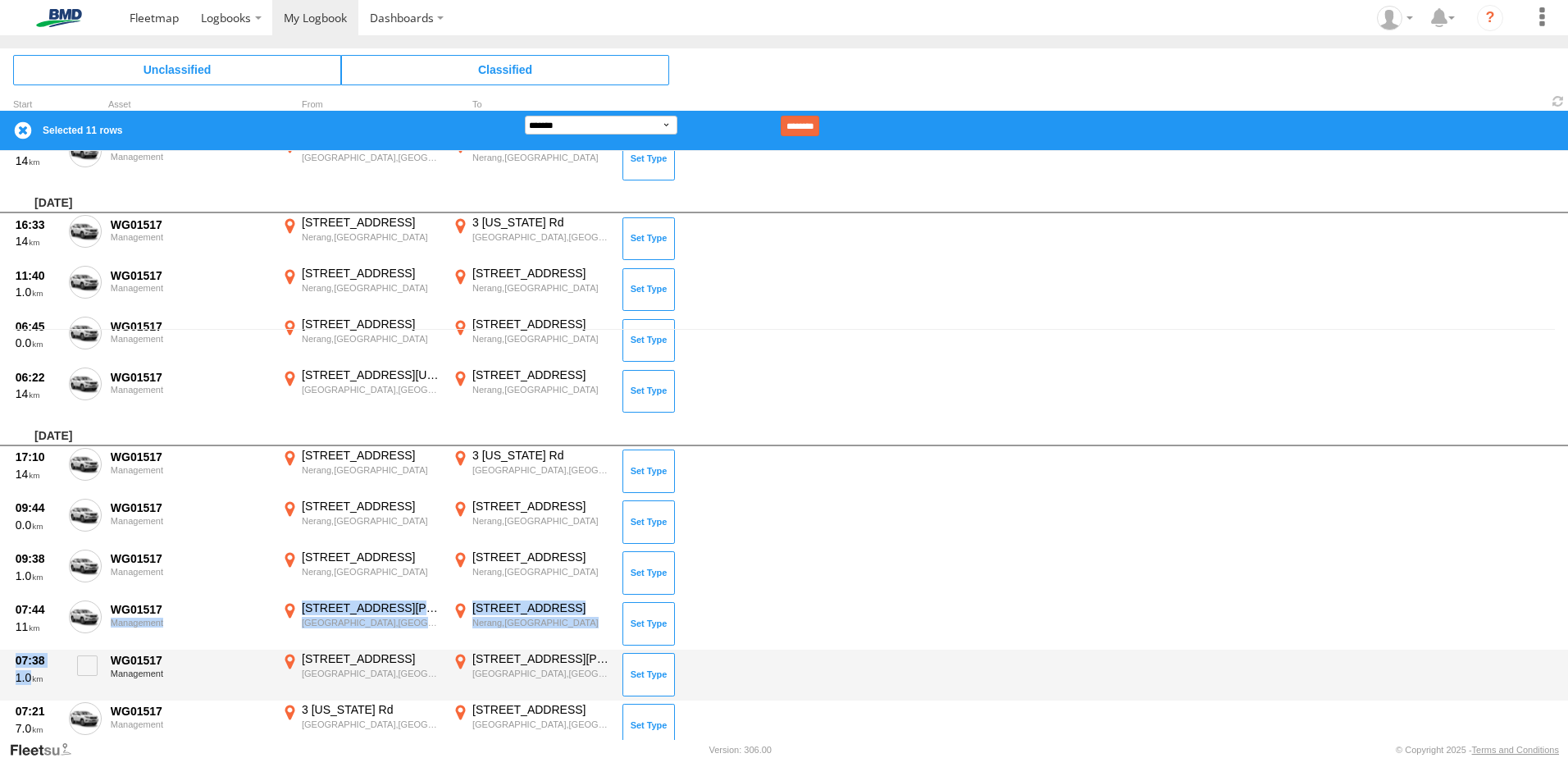
click at [98, 649] on div "[DATE] 17:14 14 WG01517 Management [STREET_ADDRESS] 153.336 [STREET_ADDRESS][US…" at bounding box center [784, 286] width 1568 height 1090
drag, startPoint x: 98, startPoint y: 649, endPoint x: 83, endPoint y: 674, distance: 29.2
click at [83, 674] on label at bounding box center [85, 670] width 33 height 37
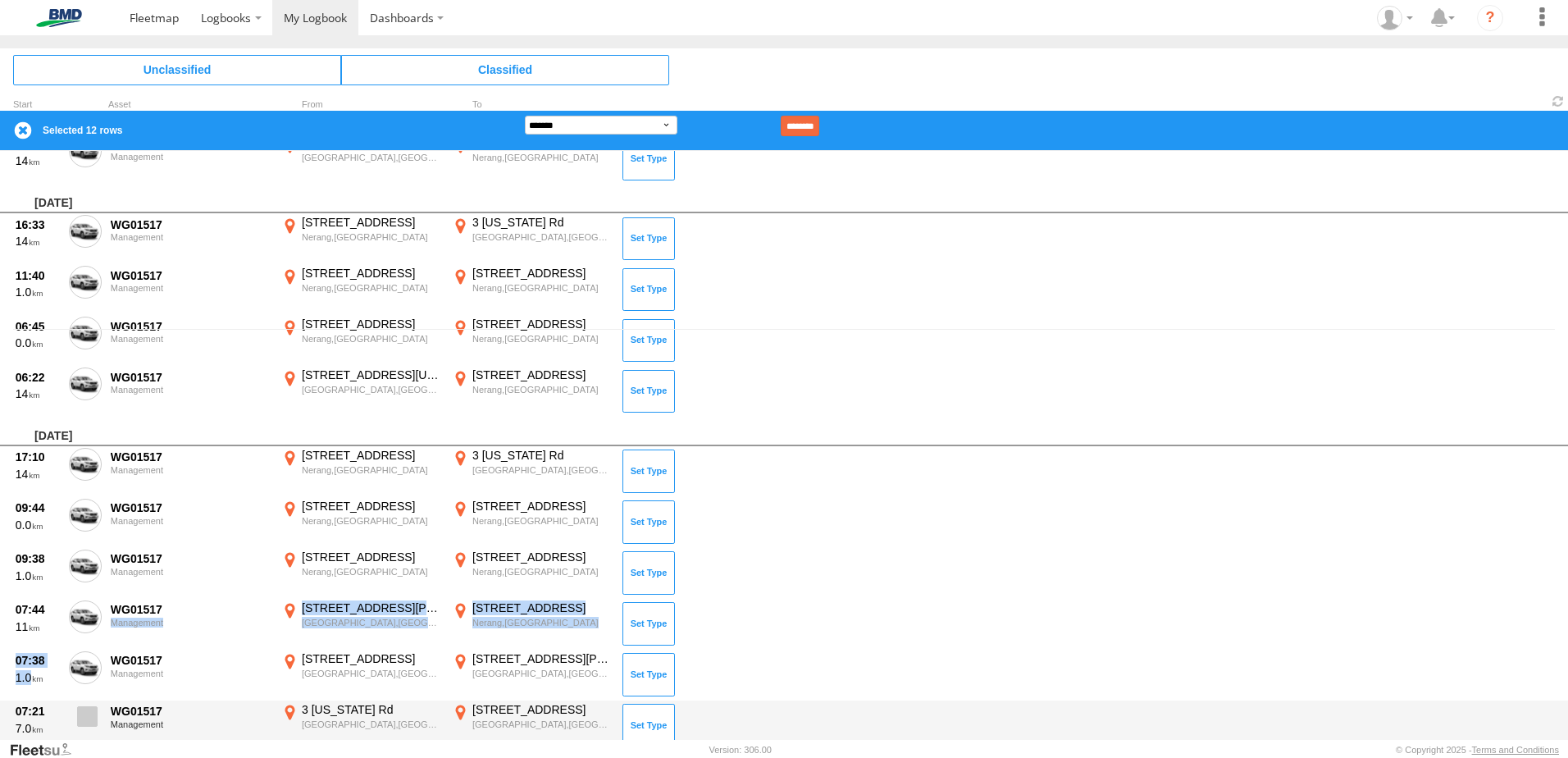
drag, startPoint x: 81, startPoint y: 708, endPoint x: 90, endPoint y: 664, distance: 44.9
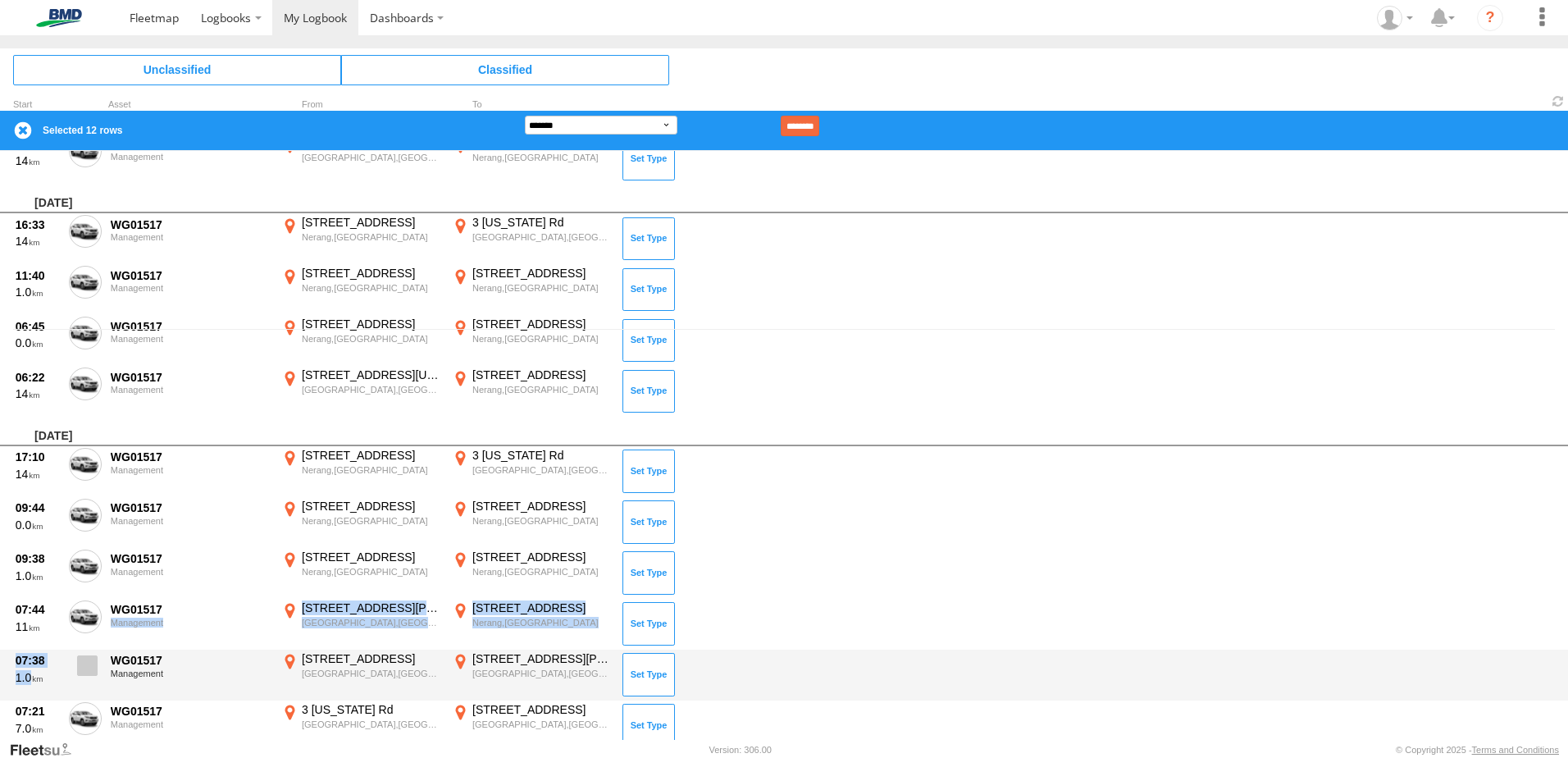
click at [0, 0] on span at bounding box center [0, 0] width 0 height 0
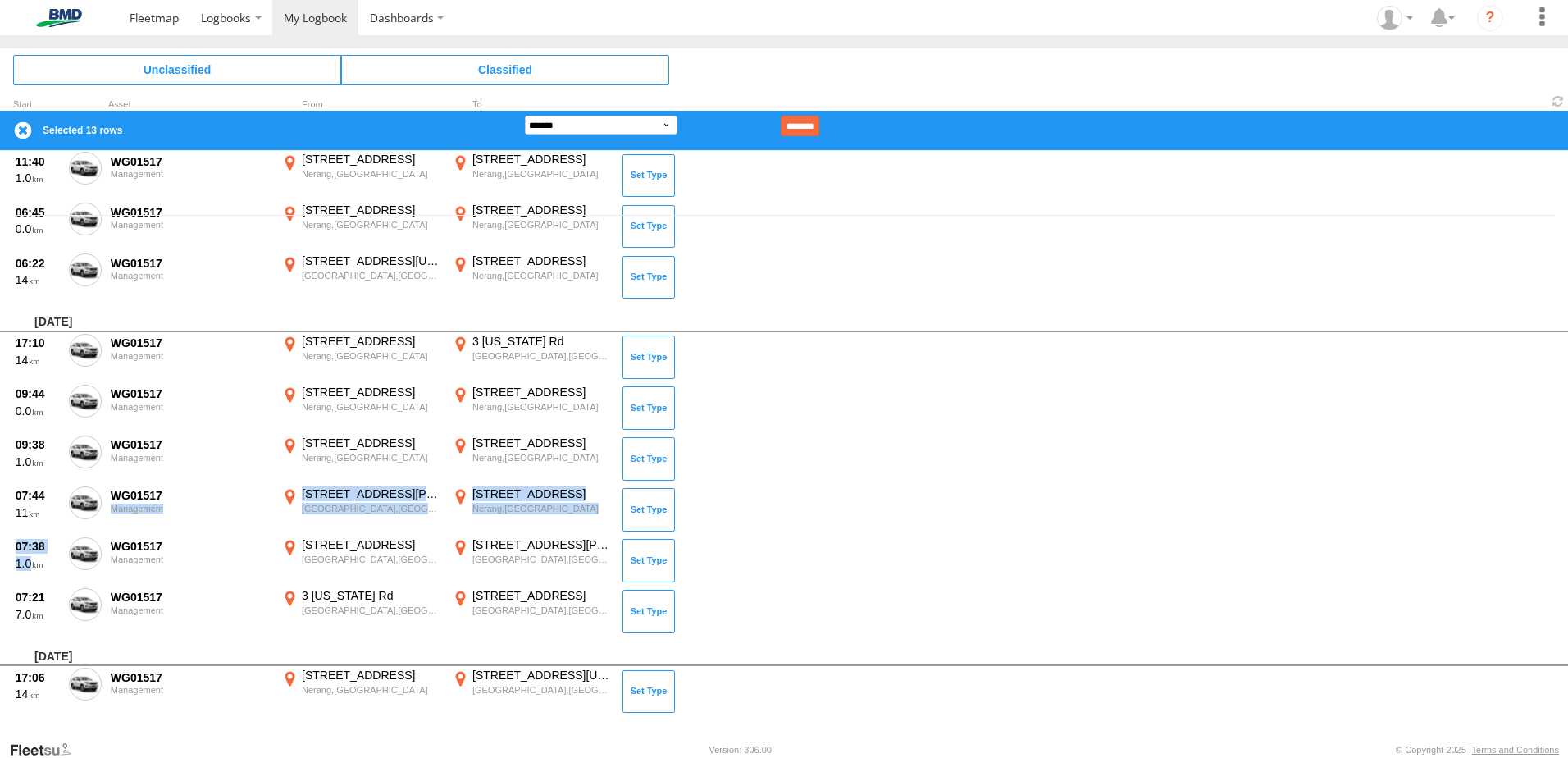
scroll to position [527, 0]
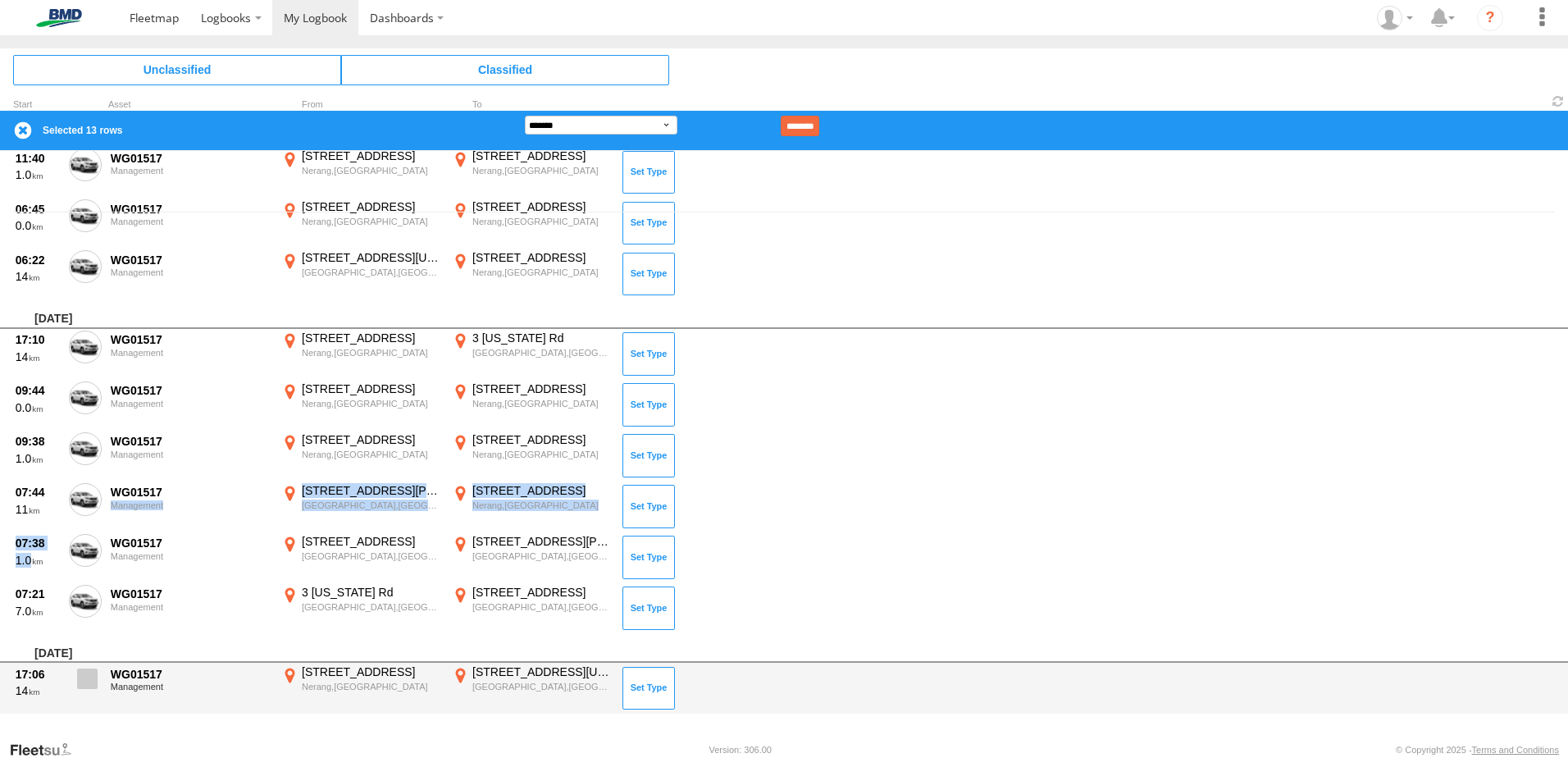
click at [78, 684] on span at bounding box center [87, 678] width 20 height 20
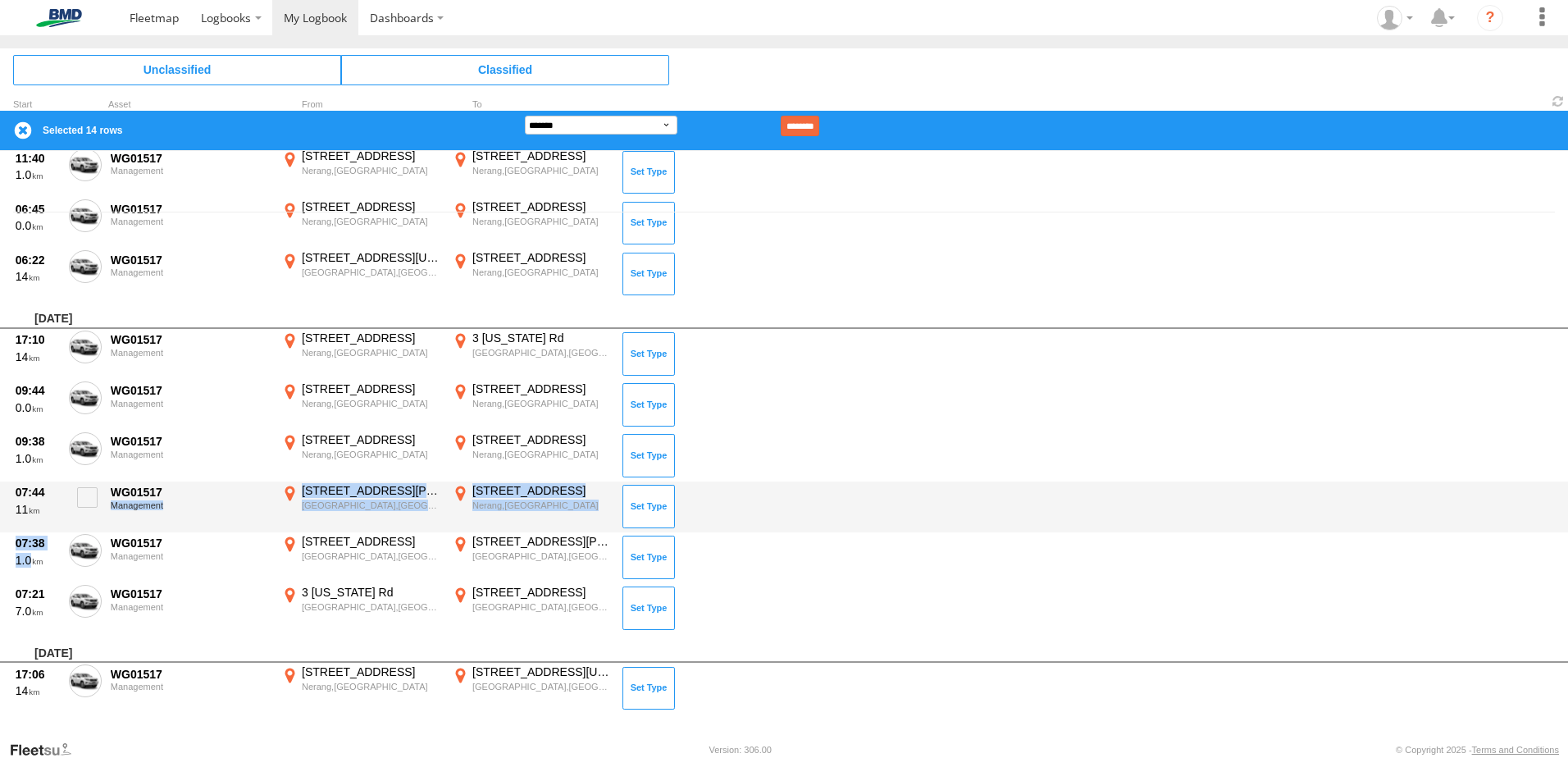
click at [875, 495] on div "07:44 11 WG01517 Management [STREET_ADDRESS][PERSON_NAME] -28.03931 153.40089 […" at bounding box center [784, 507] width 1568 height 51
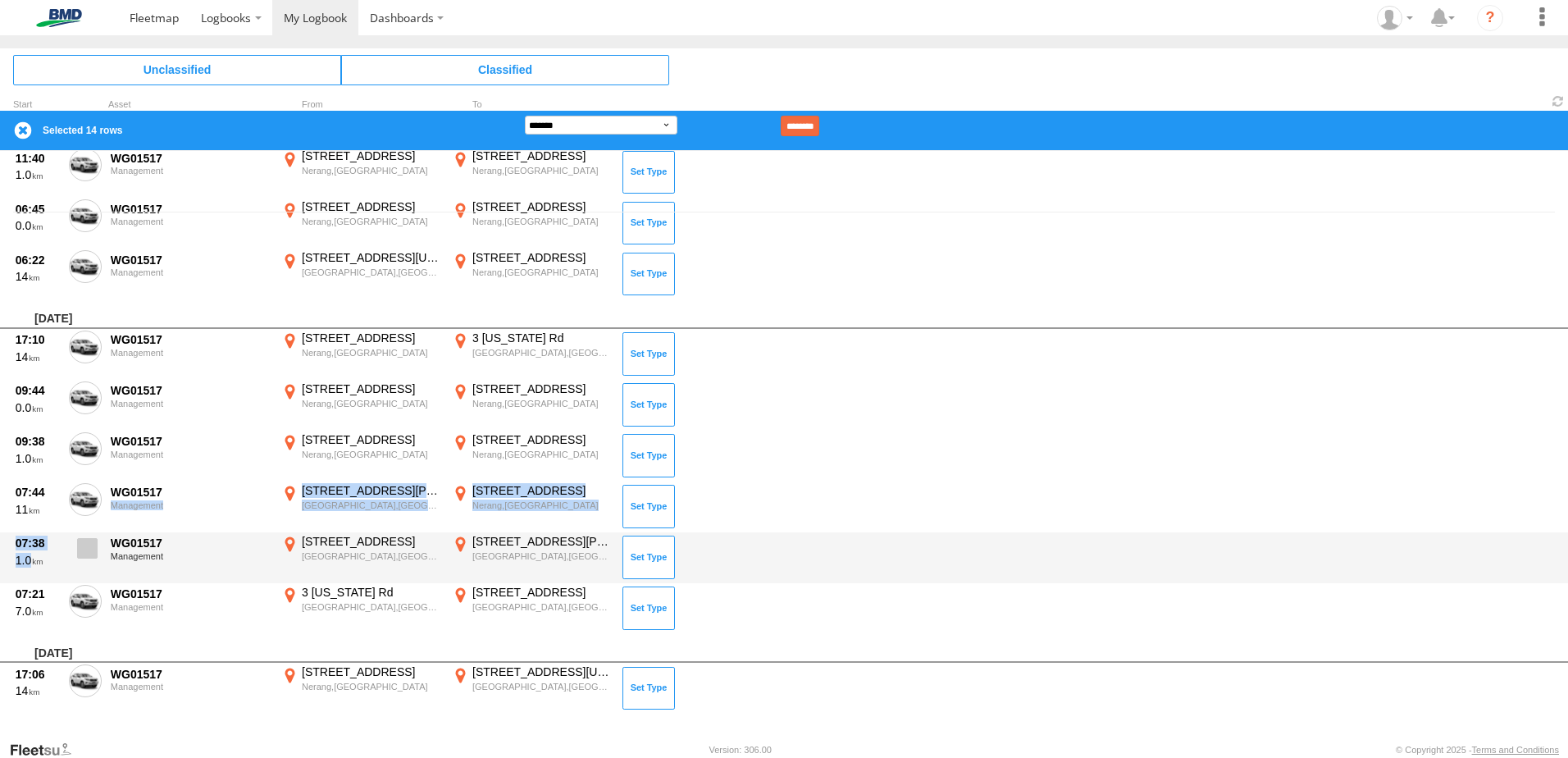
click at [85, 543] on span at bounding box center [87, 548] width 20 height 20
drag, startPoint x: 93, startPoint y: 548, endPoint x: 89, endPoint y: 539, distance: 9.8
click at [93, 547] on span at bounding box center [87, 548] width 20 height 20
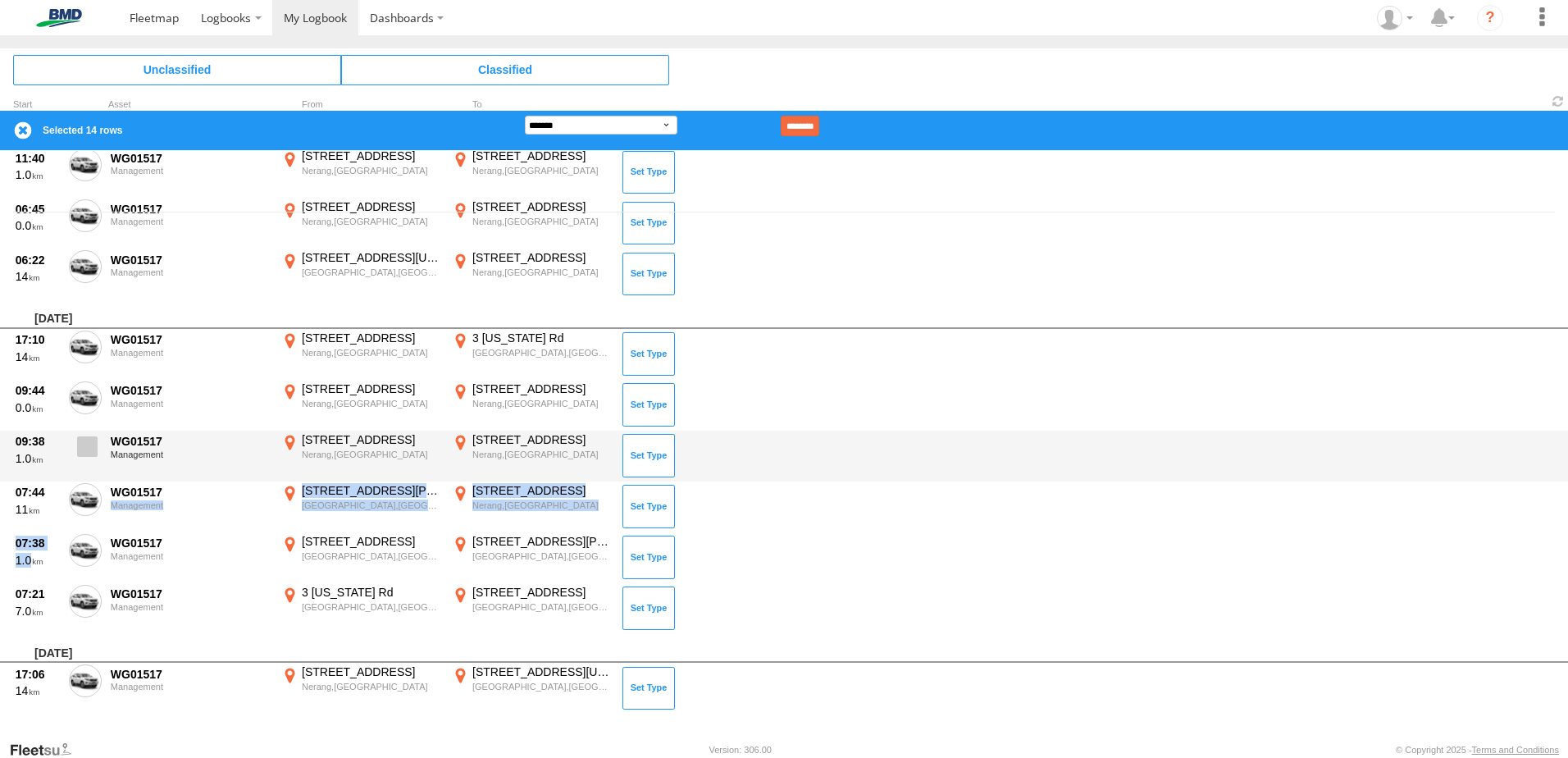
click at [86, 446] on span at bounding box center [87, 446] width 20 height 20
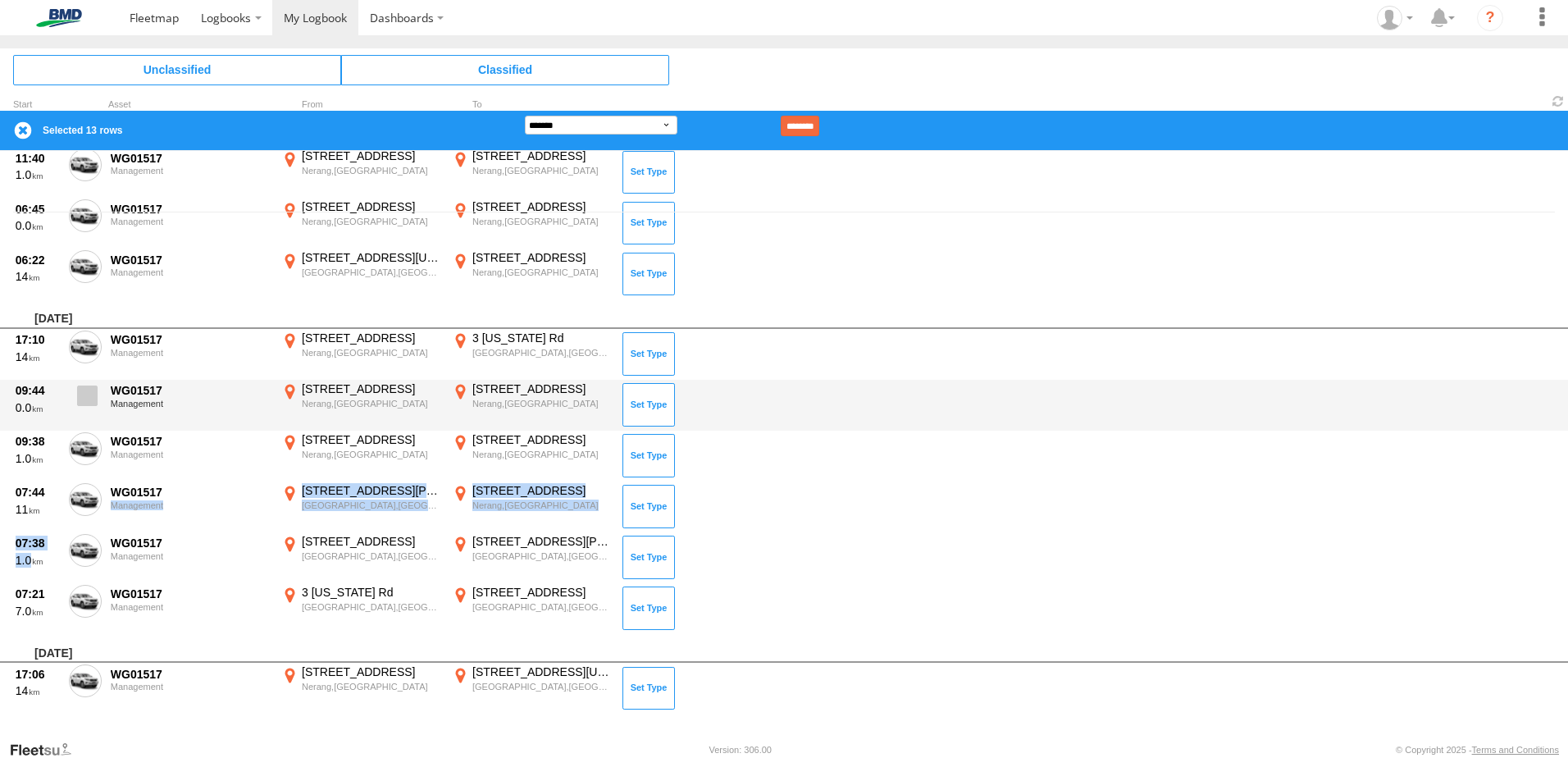
click at [85, 397] on span at bounding box center [87, 396] width 20 height 20
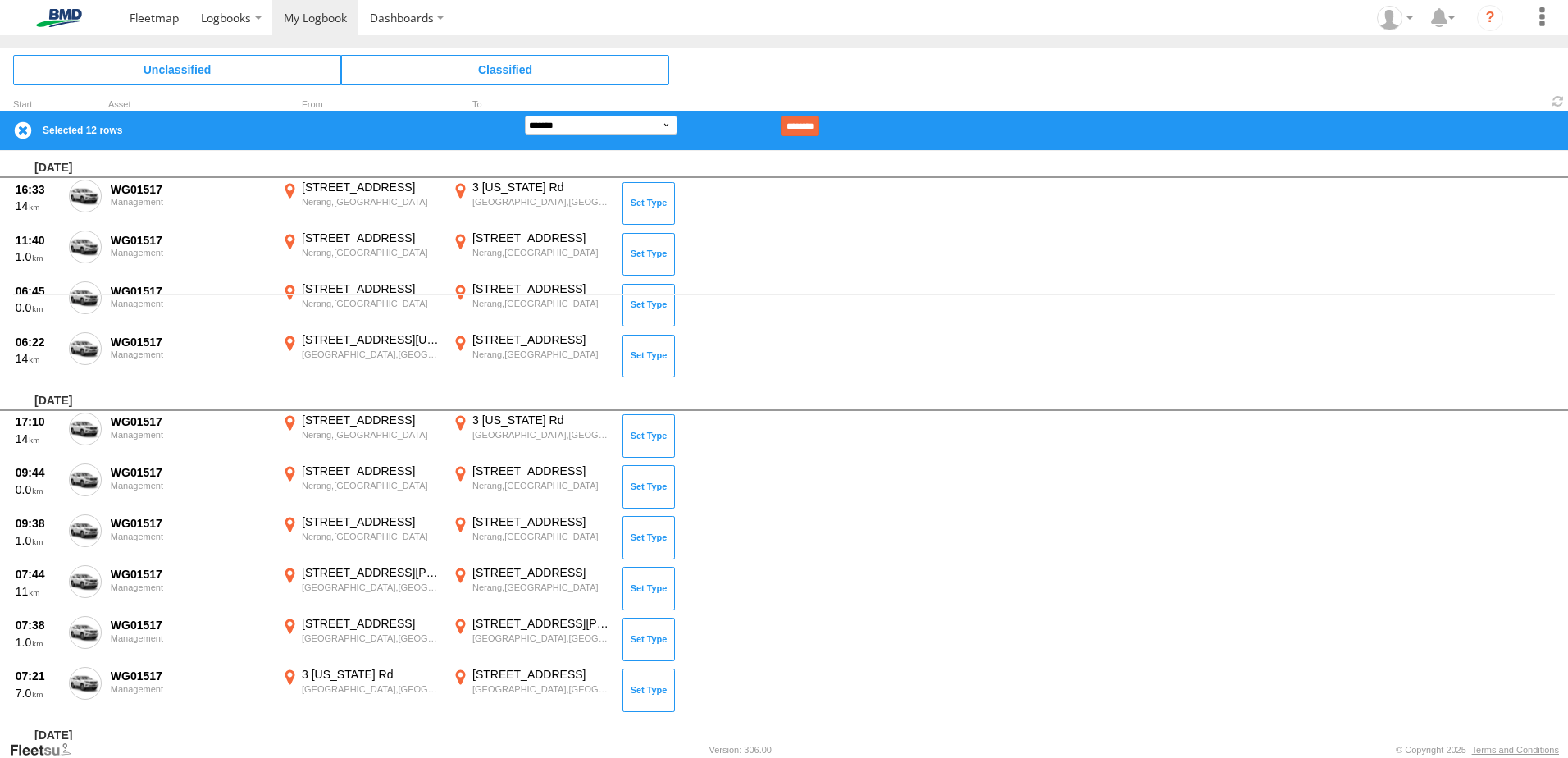
click at [80, 744] on div "17:06 14 WG01517 Management [STREET_ADDRESS] 153.33575 [STREET_ADDRESS][US_STAT…" at bounding box center [784, 770] width 1568 height 51
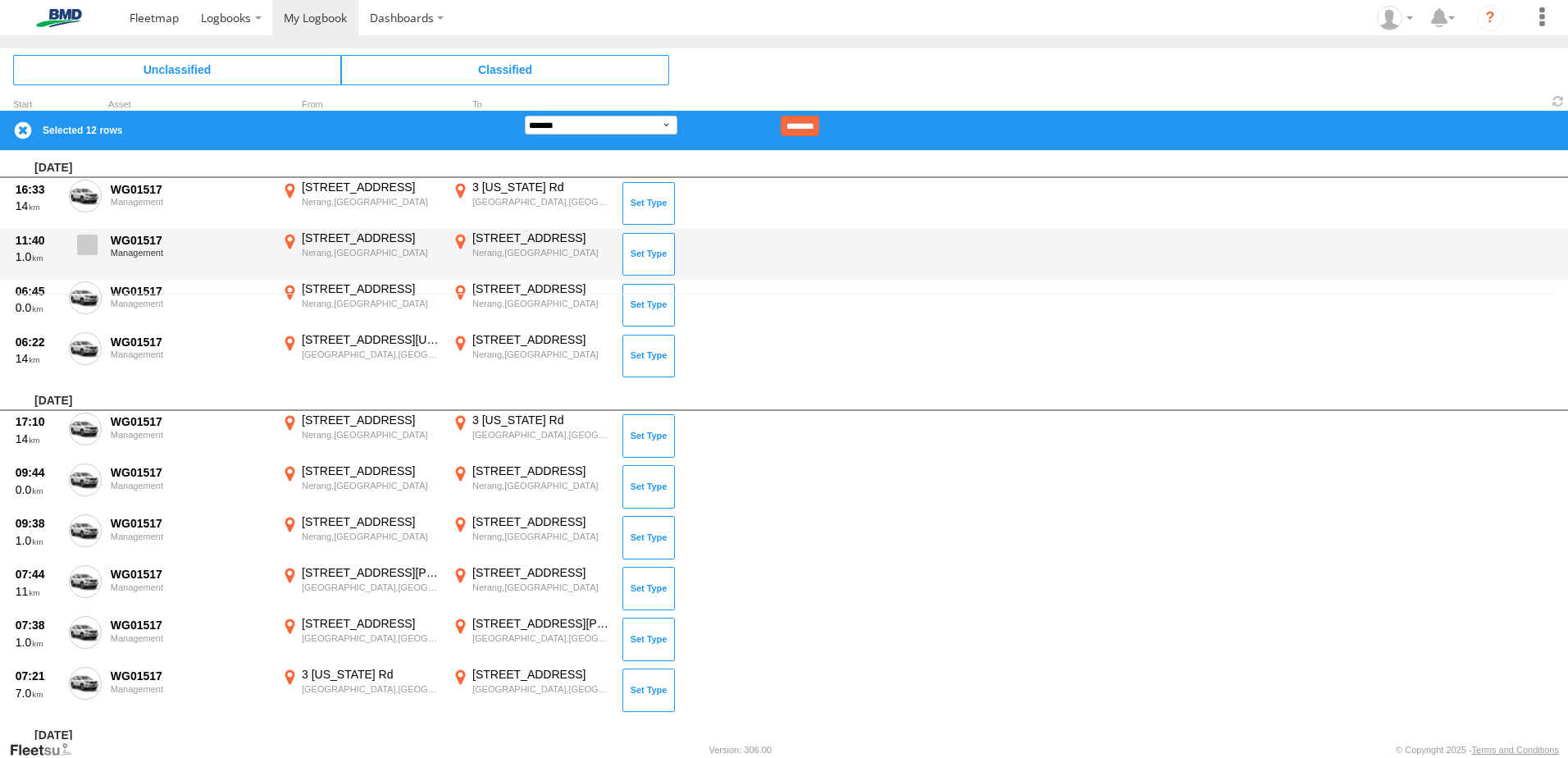
click at [81, 246] on span at bounding box center [87, 244] width 20 height 20
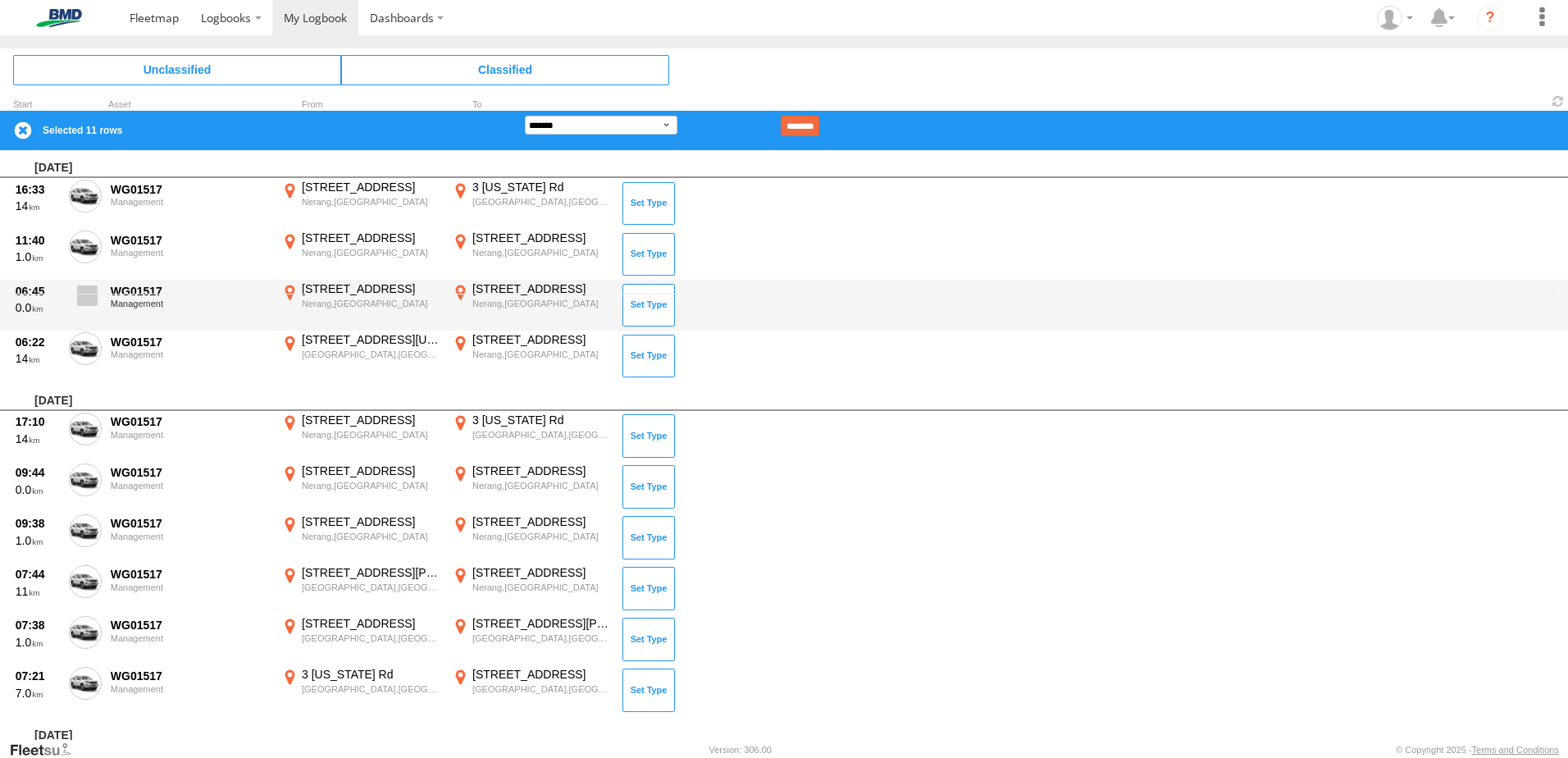
click at [85, 302] on span at bounding box center [87, 295] width 20 height 20
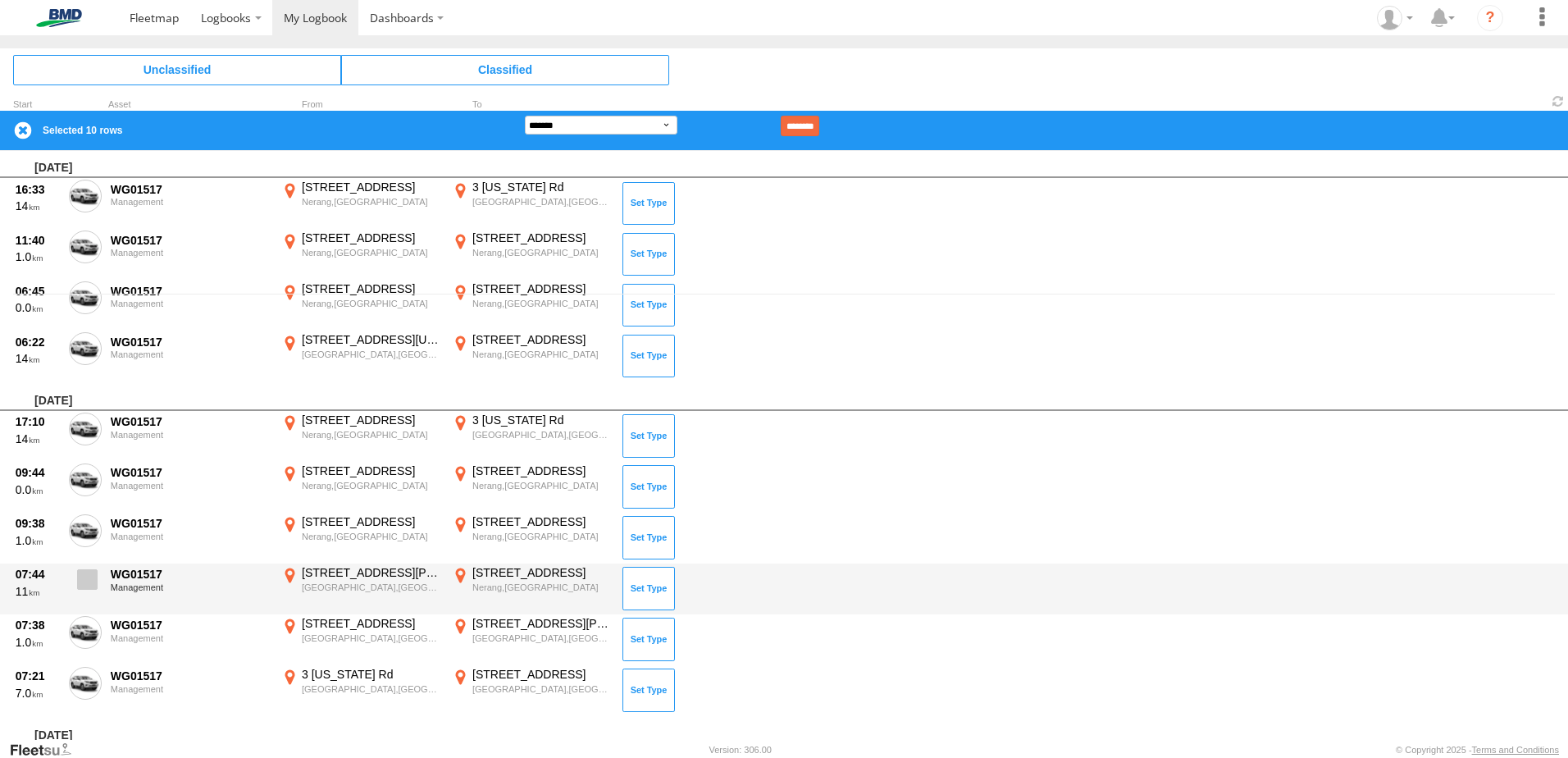
click at [90, 575] on span at bounding box center [87, 579] width 20 height 20
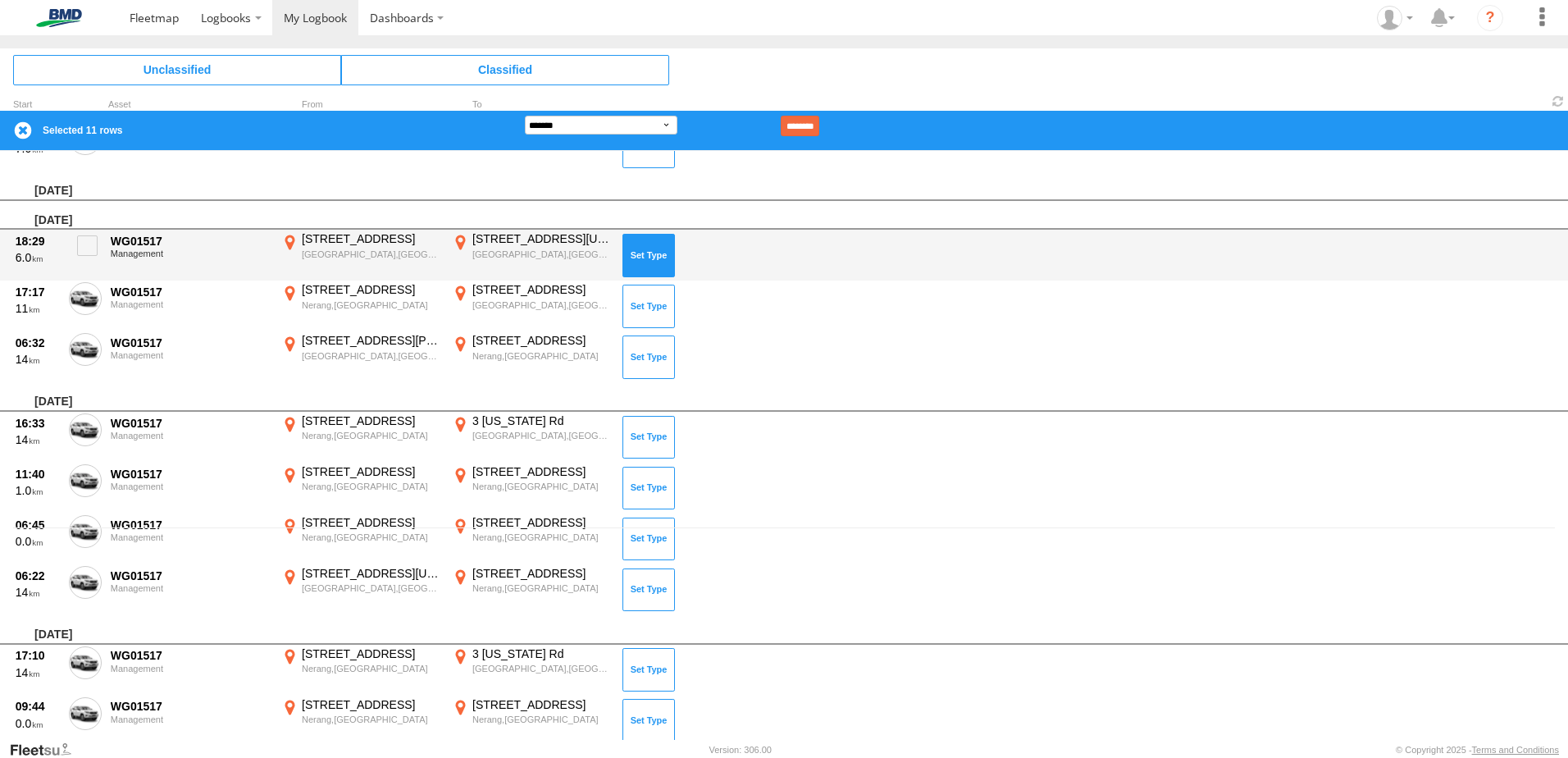
scroll to position [0, 0]
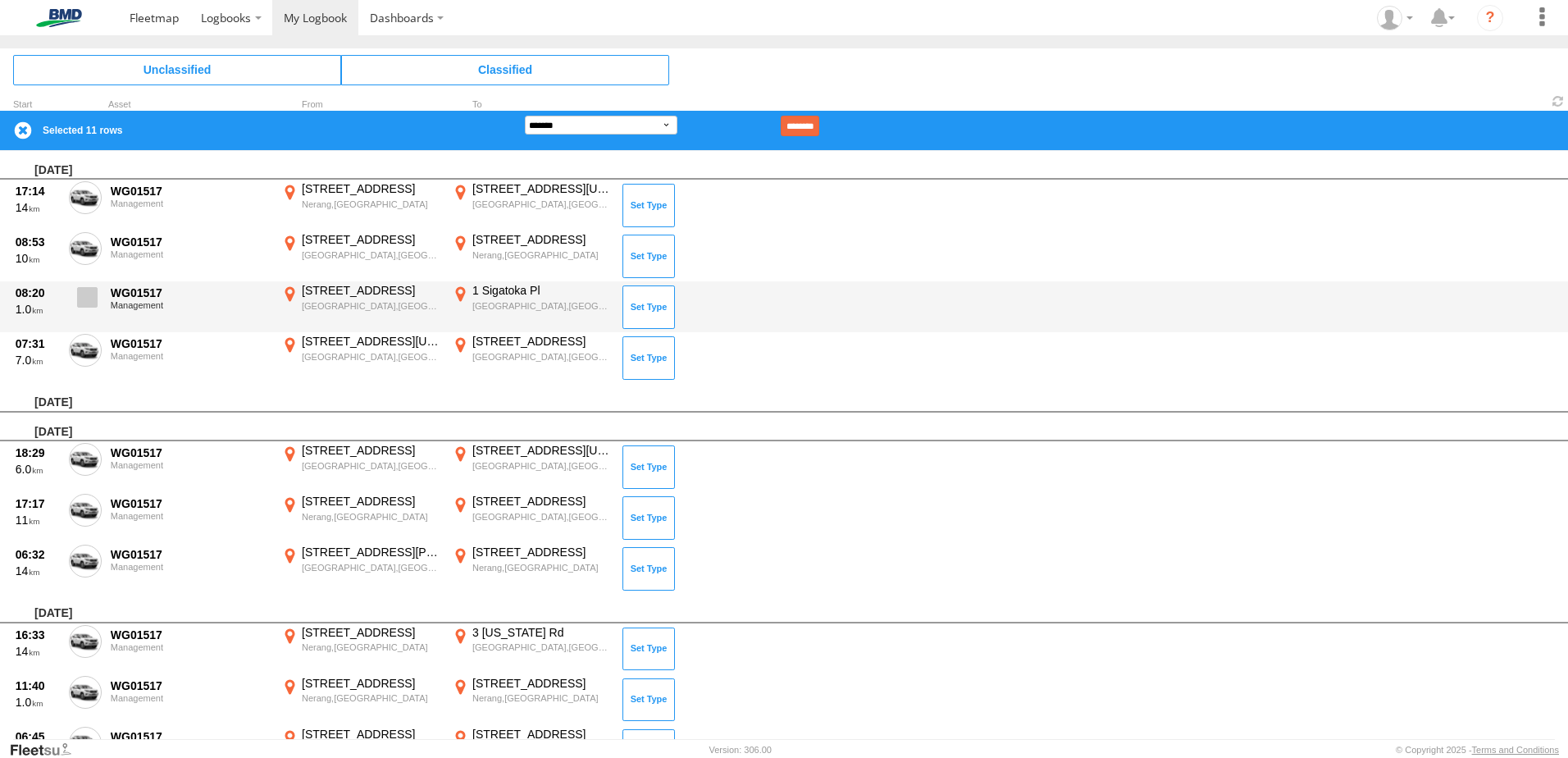
drag, startPoint x: 85, startPoint y: 300, endPoint x: 81, endPoint y: 277, distance: 23.3
click at [85, 298] on span at bounding box center [87, 297] width 20 height 20
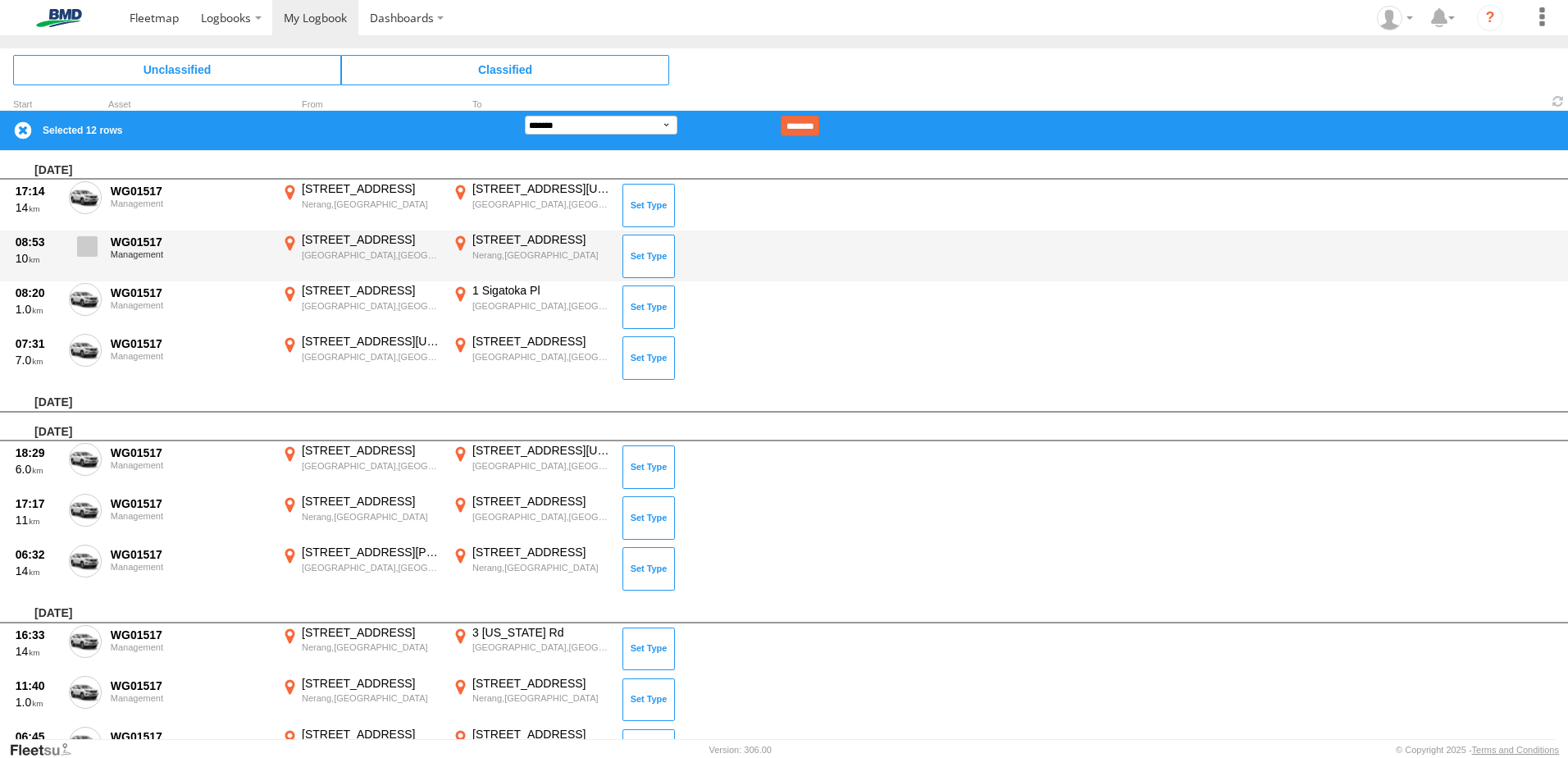
drag, startPoint x: 84, startPoint y: 248, endPoint x: 85, endPoint y: 233, distance: 15.0
click at [84, 247] on span at bounding box center [87, 246] width 20 height 20
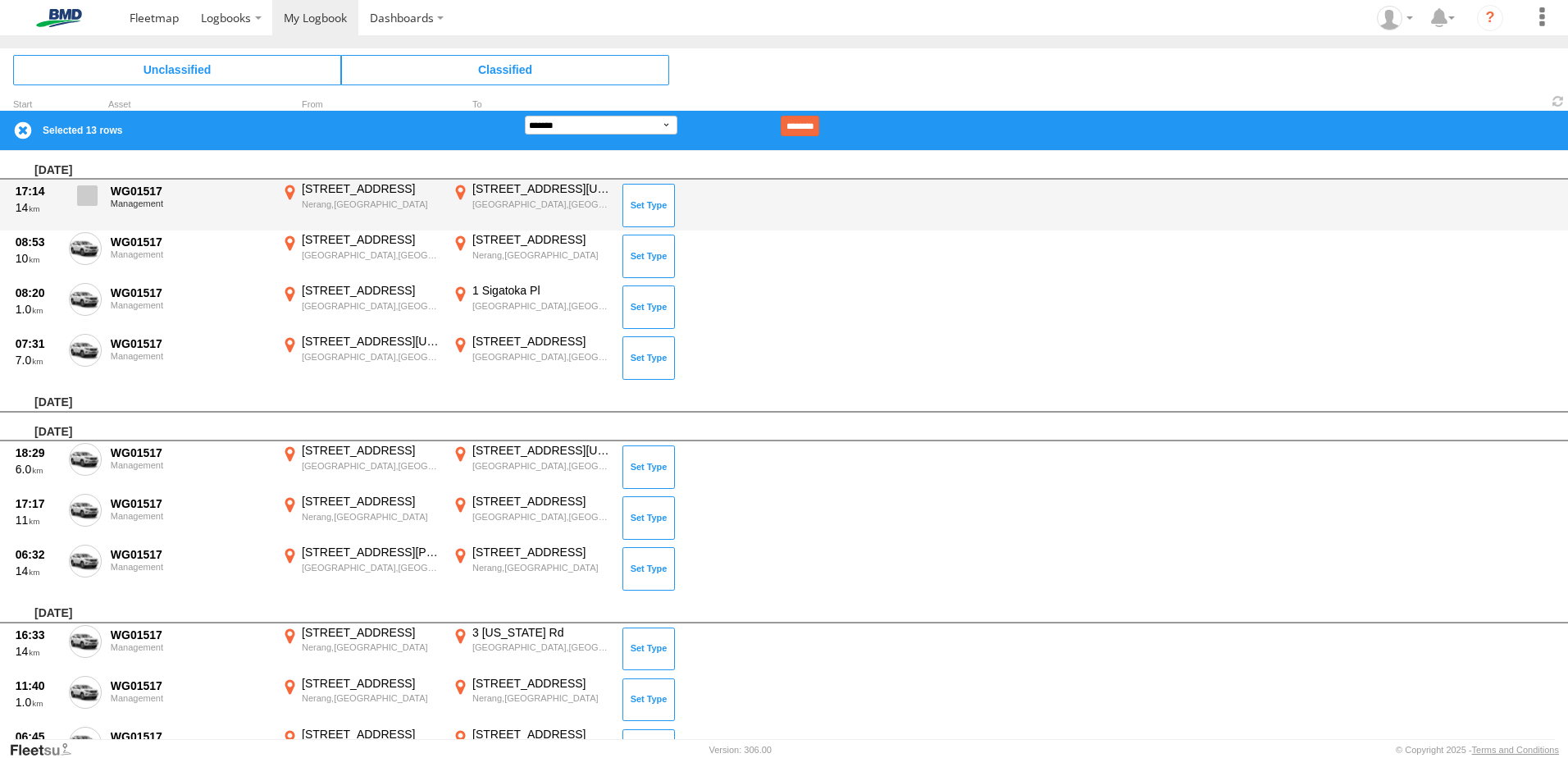
click at [95, 183] on label at bounding box center [85, 199] width 33 height 37
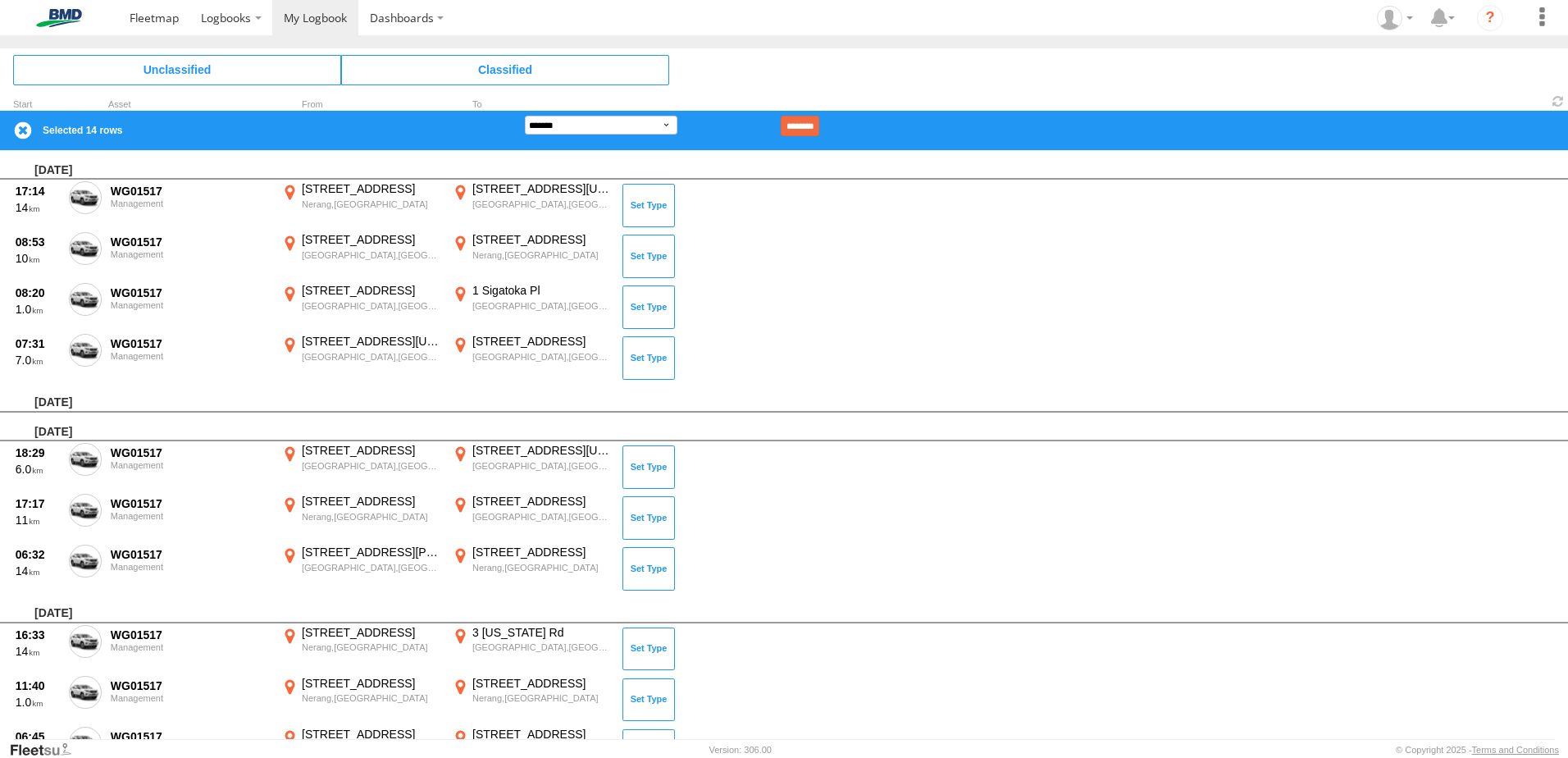
drag, startPoint x: 609, startPoint y: 114, endPoint x: 608, endPoint y: 159, distance: 45.0
click at [609, 115] on div "**********" at bounding box center [784, 130] width 1568 height 39
click at [600, 127] on select "**********" at bounding box center [601, 125] width 153 height 19
click at [525, 115] on select "**********" at bounding box center [601, 125] width 153 height 19
click at [857, 112] on div "**********" at bounding box center [784, 130] width 1568 height 39
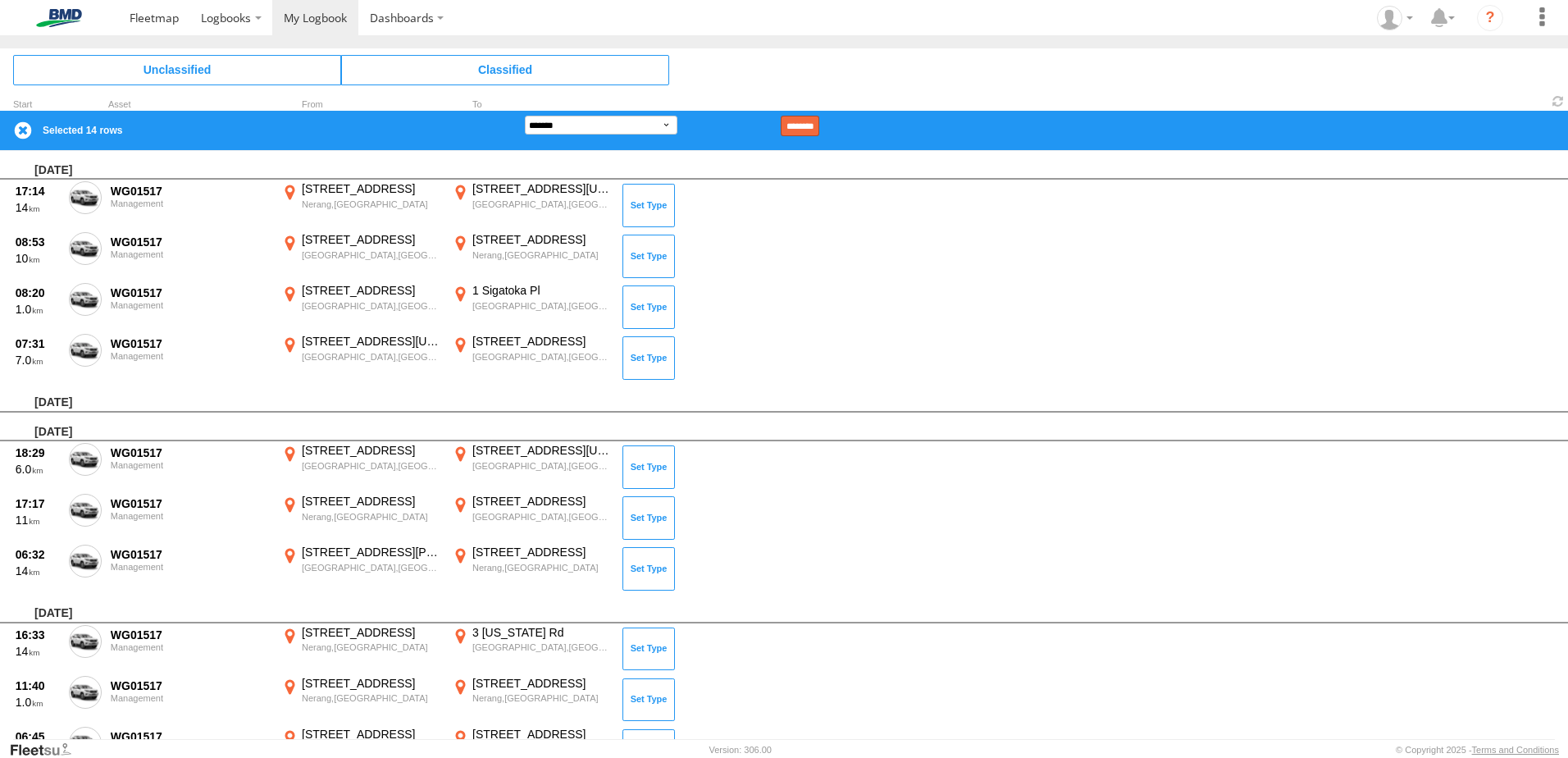
click at [819, 126] on input "********" at bounding box center [800, 126] width 38 height 20
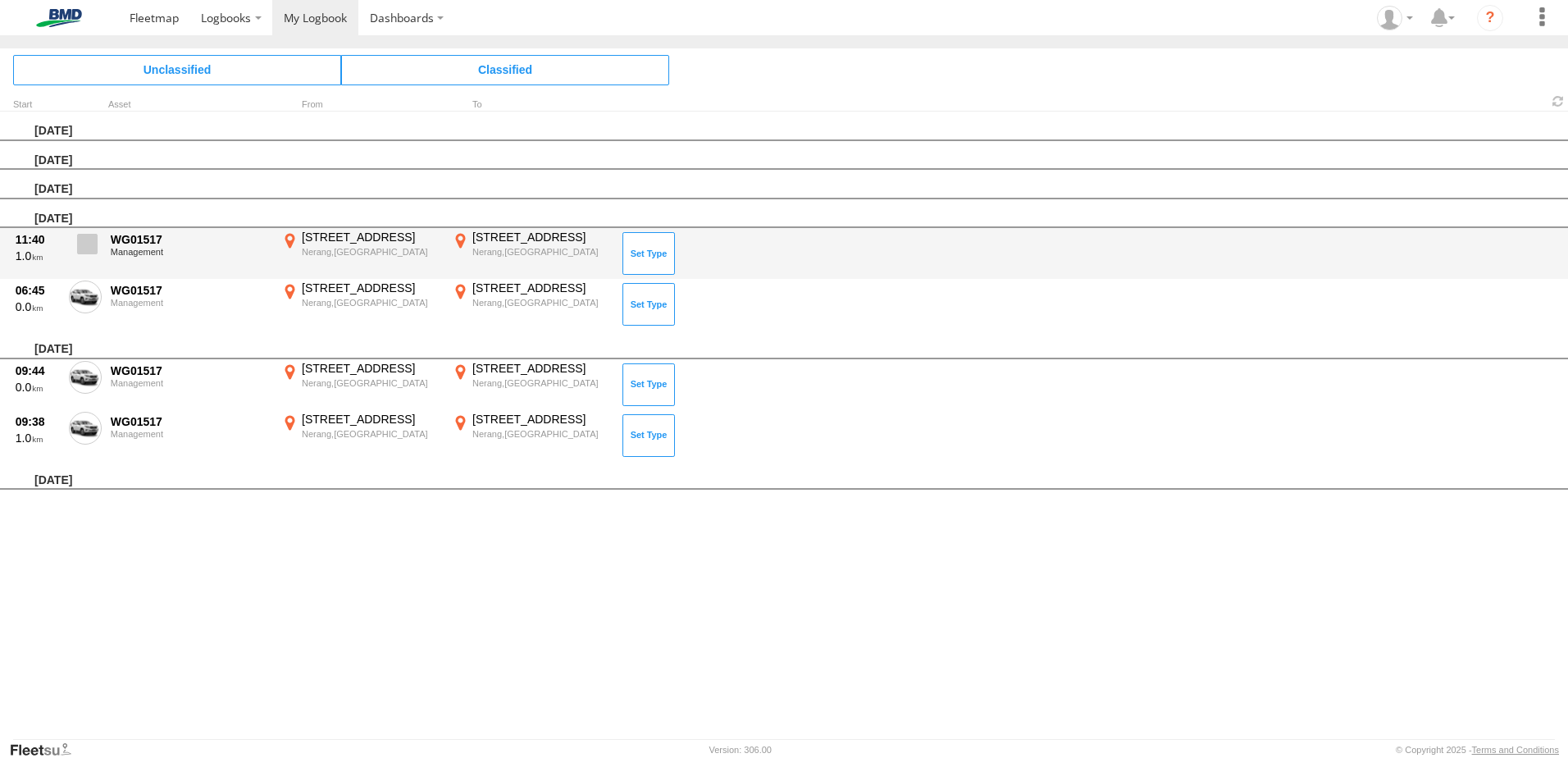
click at [93, 244] on span at bounding box center [87, 244] width 20 height 20
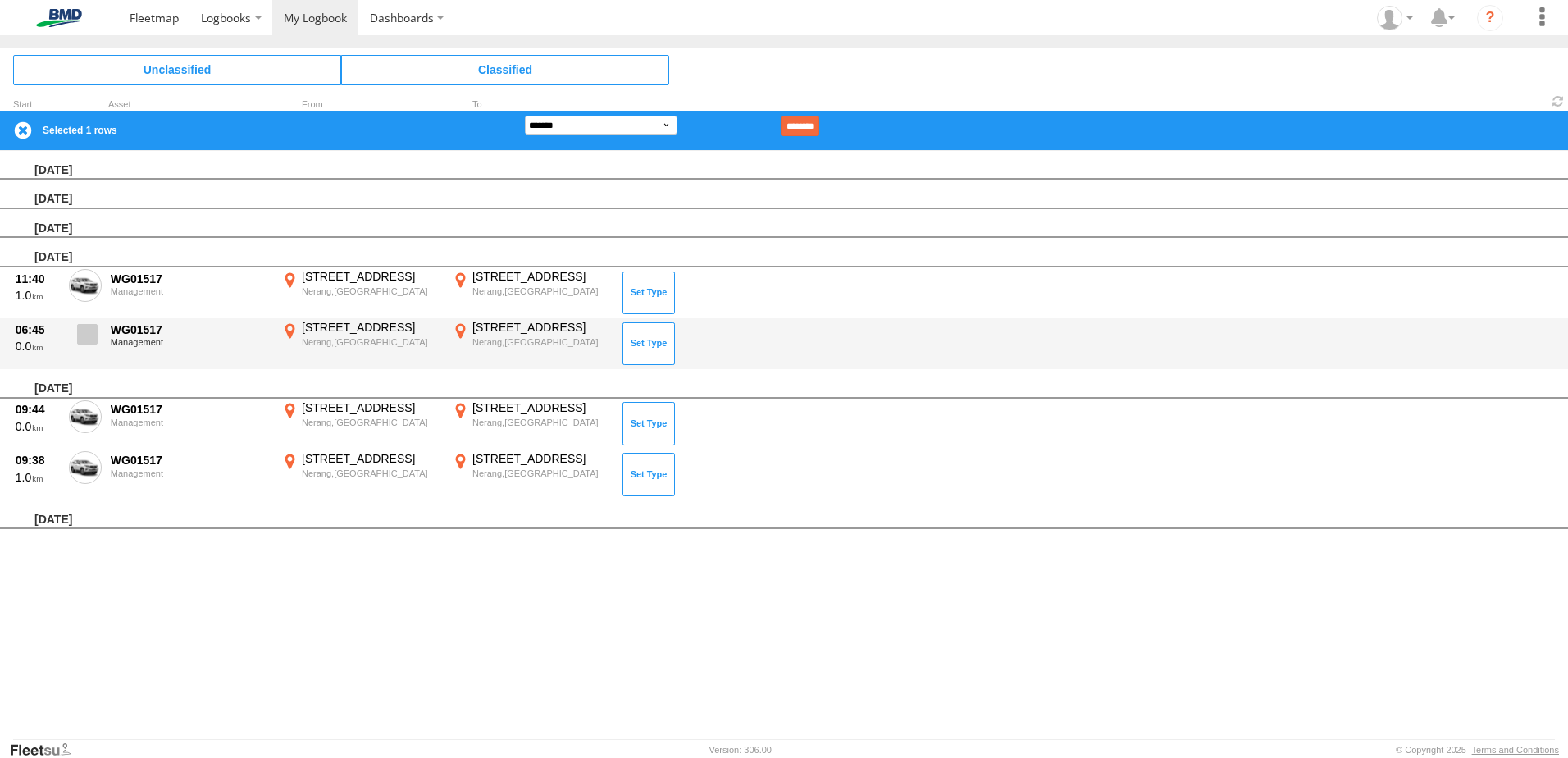
click at [89, 325] on span at bounding box center [87, 334] width 20 height 20
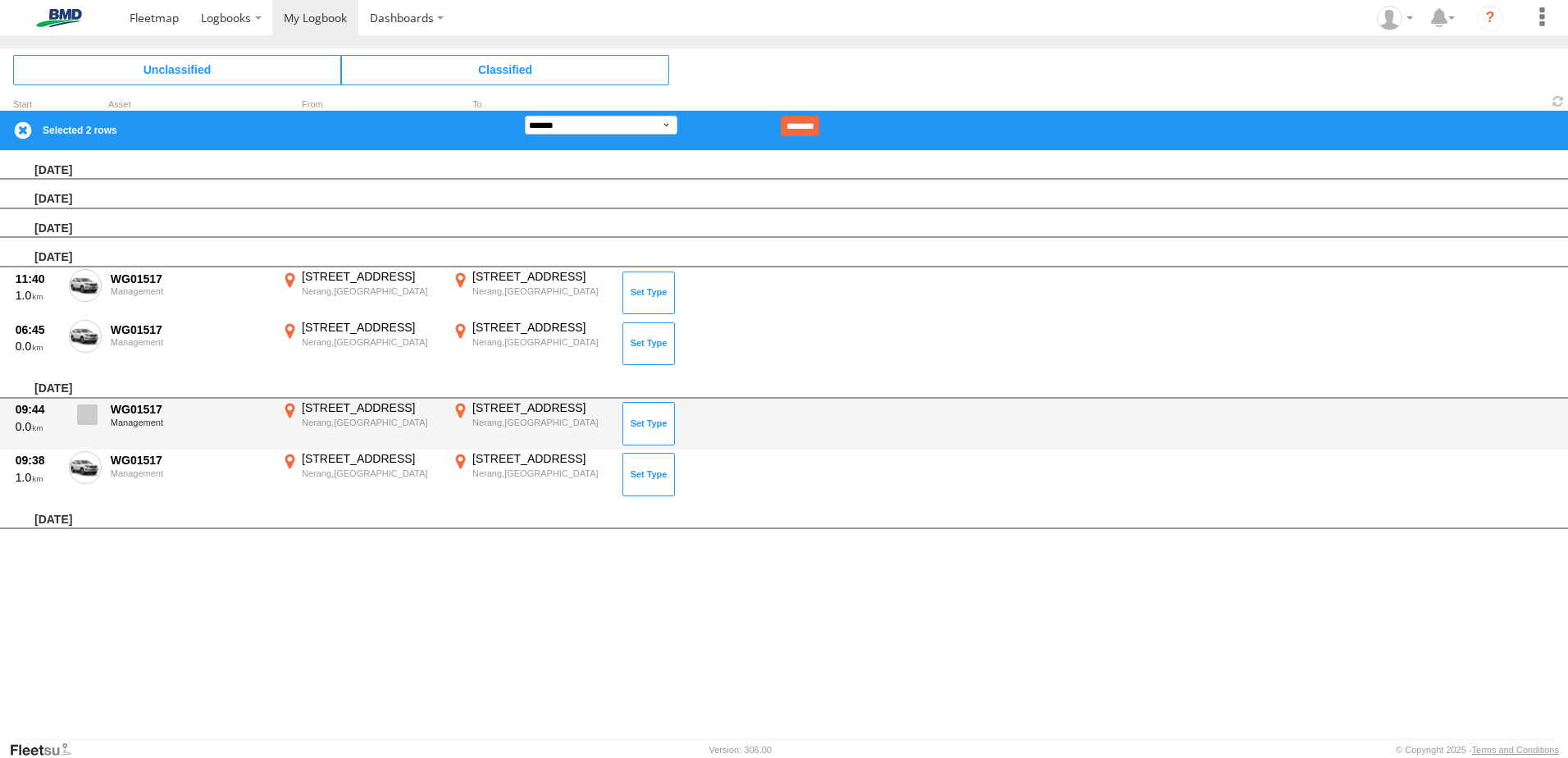
click at [100, 435] on div "09:44 0.0 WG01517 Management [STREET_ADDRESS] 153.33701 [STREET_ADDRESS] 153.33…" at bounding box center [784, 424] width 1568 height 51
click at [98, 428] on label at bounding box center [85, 418] width 33 height 37
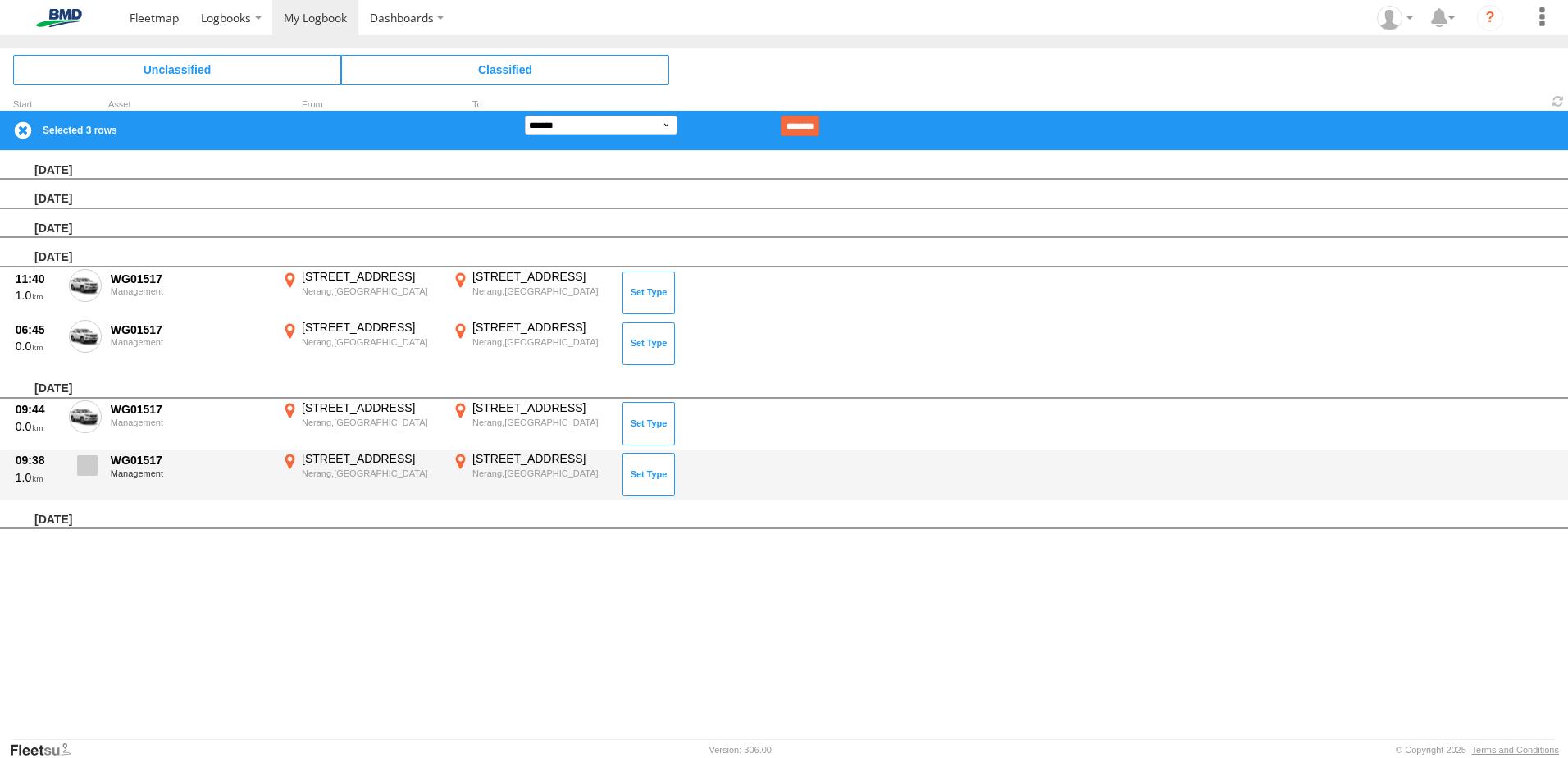
click at [92, 475] on label at bounding box center [85, 469] width 33 height 37
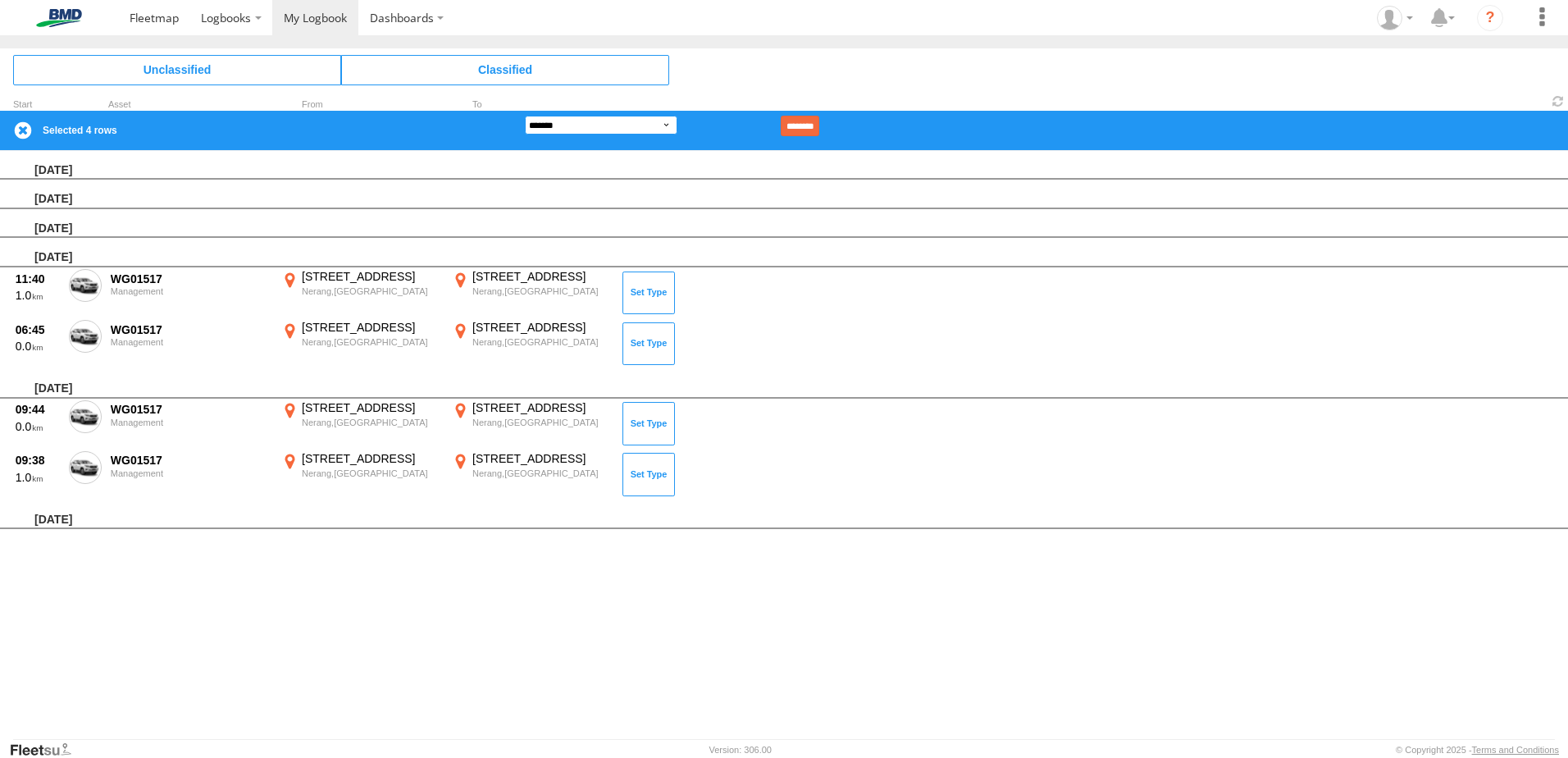
click at [610, 127] on select "**********" at bounding box center [601, 125] width 153 height 19
click at [525, 115] on select "**********" at bounding box center [601, 125] width 153 height 19
click at [666, 122] on select "**********" at bounding box center [601, 125] width 153 height 19
select select "******"
click at [525, 115] on select "**********" at bounding box center [601, 125] width 153 height 19
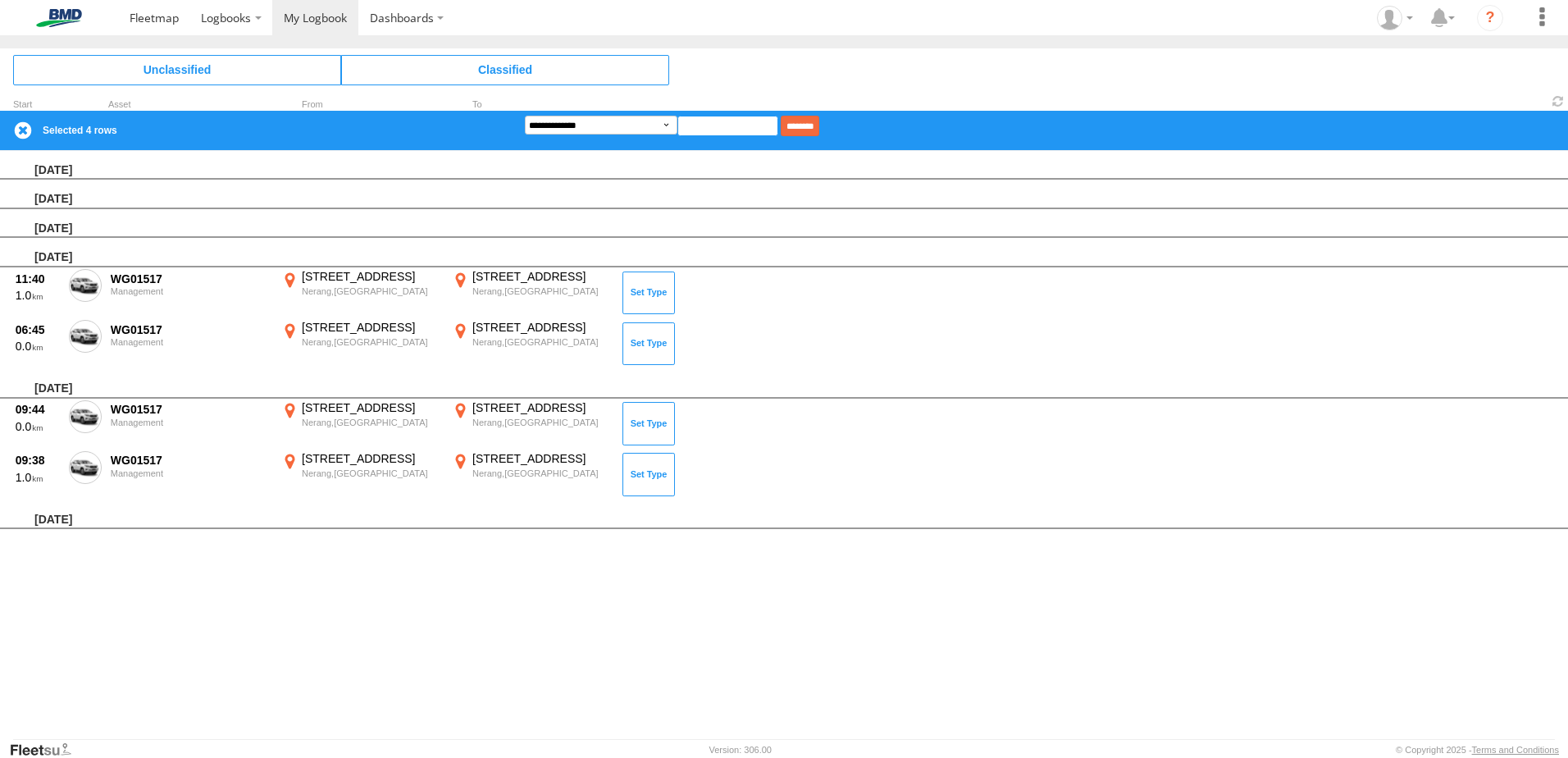
click at [723, 118] on input at bounding box center [728, 126] width 101 height 20
type input "****"
click at [819, 120] on input "********" at bounding box center [800, 126] width 38 height 20
